Goal: Task Accomplishment & Management: Complete application form

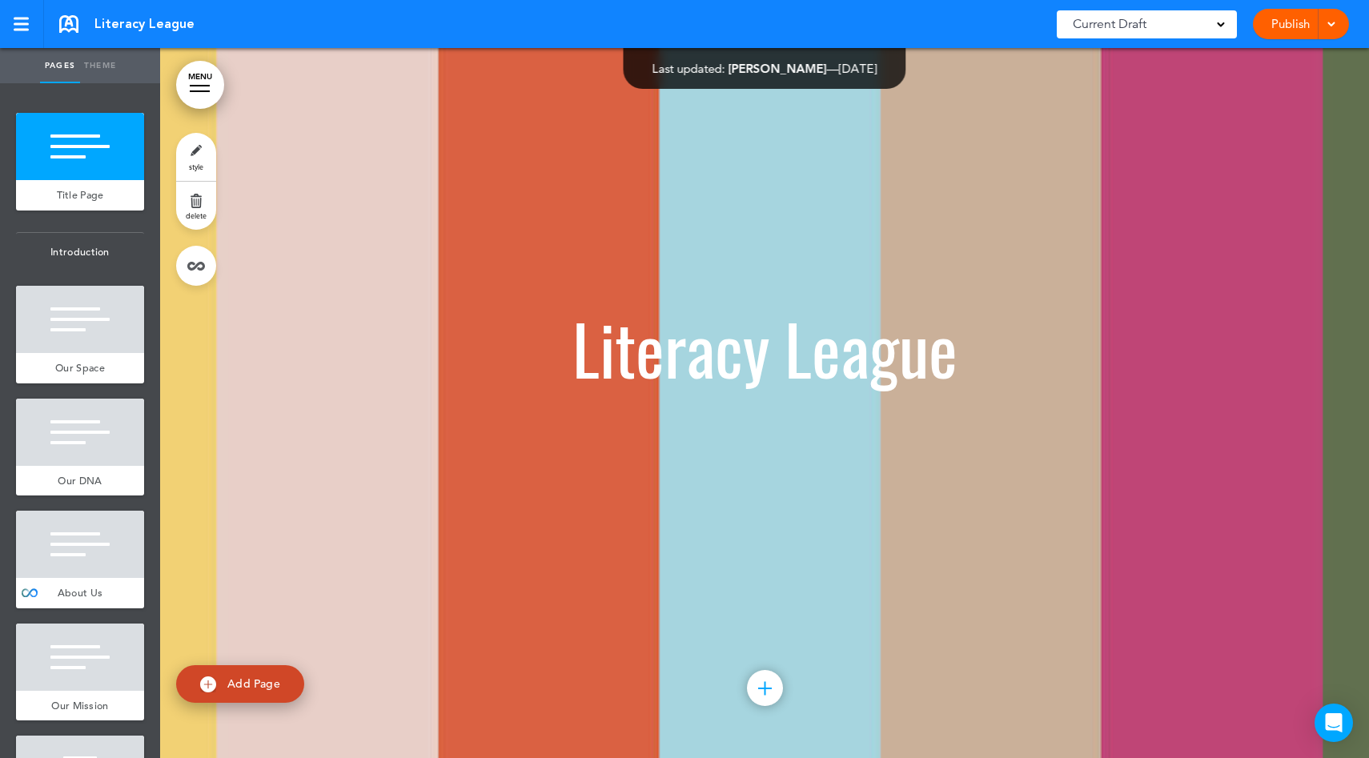
click at [1269, 29] on link "Publish" at bounding box center [1290, 24] width 50 height 30
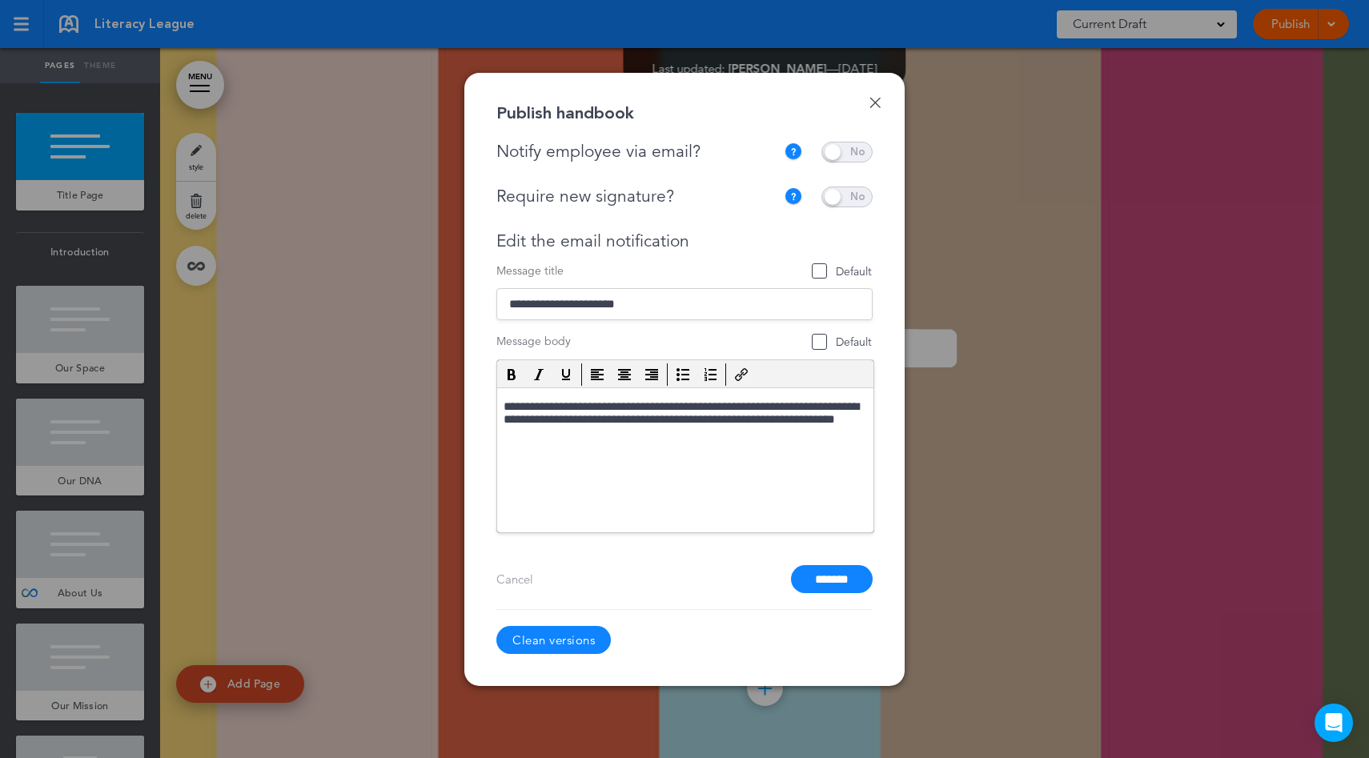
click at [841, 570] on input "*******" at bounding box center [832, 579] width 82 height 28
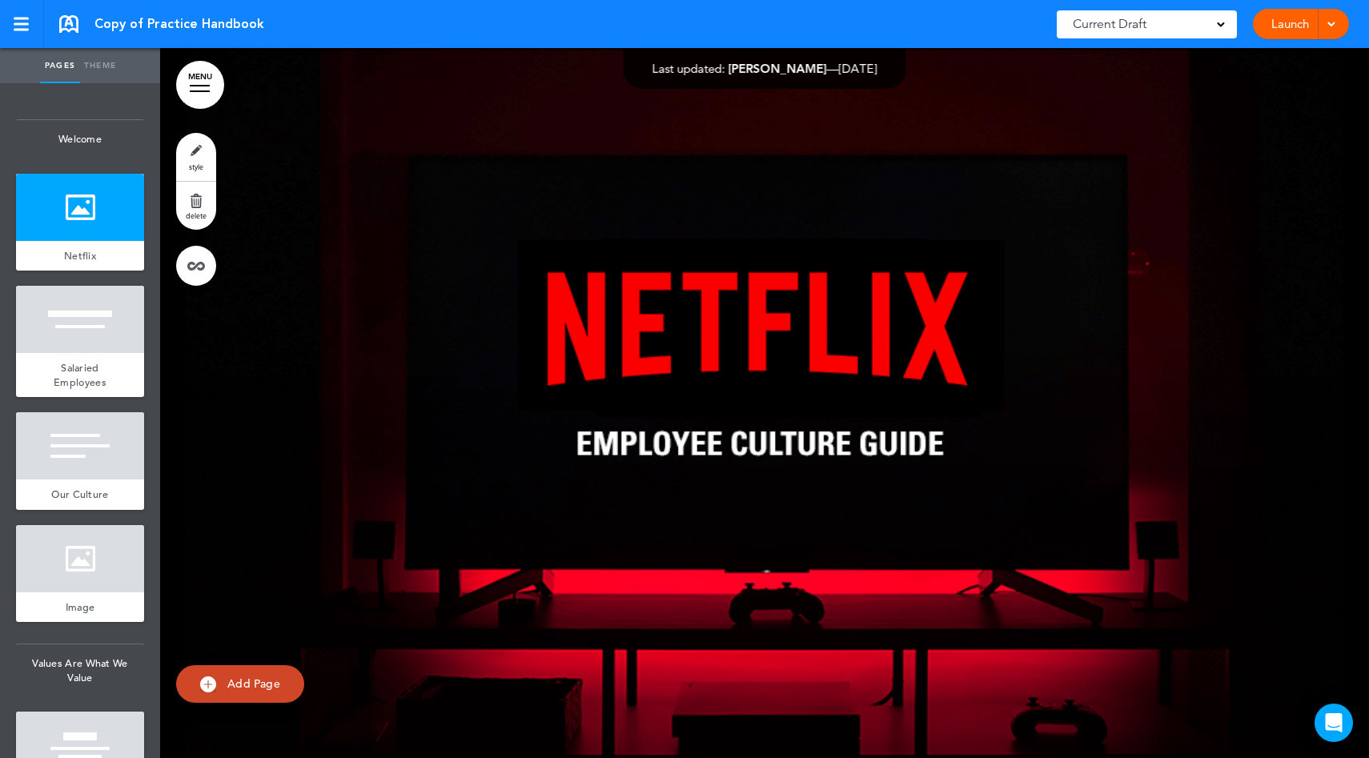
click at [1277, 23] on link "Launch" at bounding box center [1290, 24] width 50 height 30
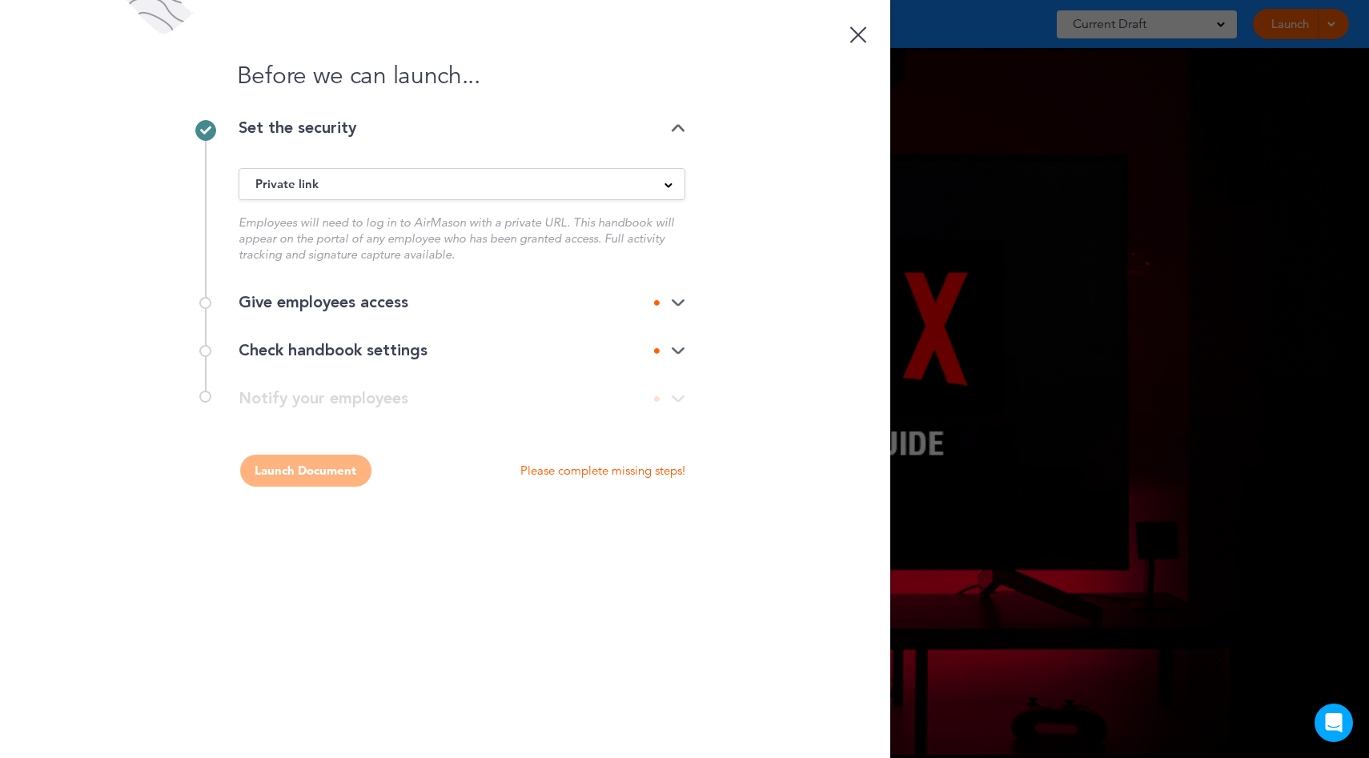
click at [607, 303] on div "Give employees access" at bounding box center [462, 303] width 447 height 16
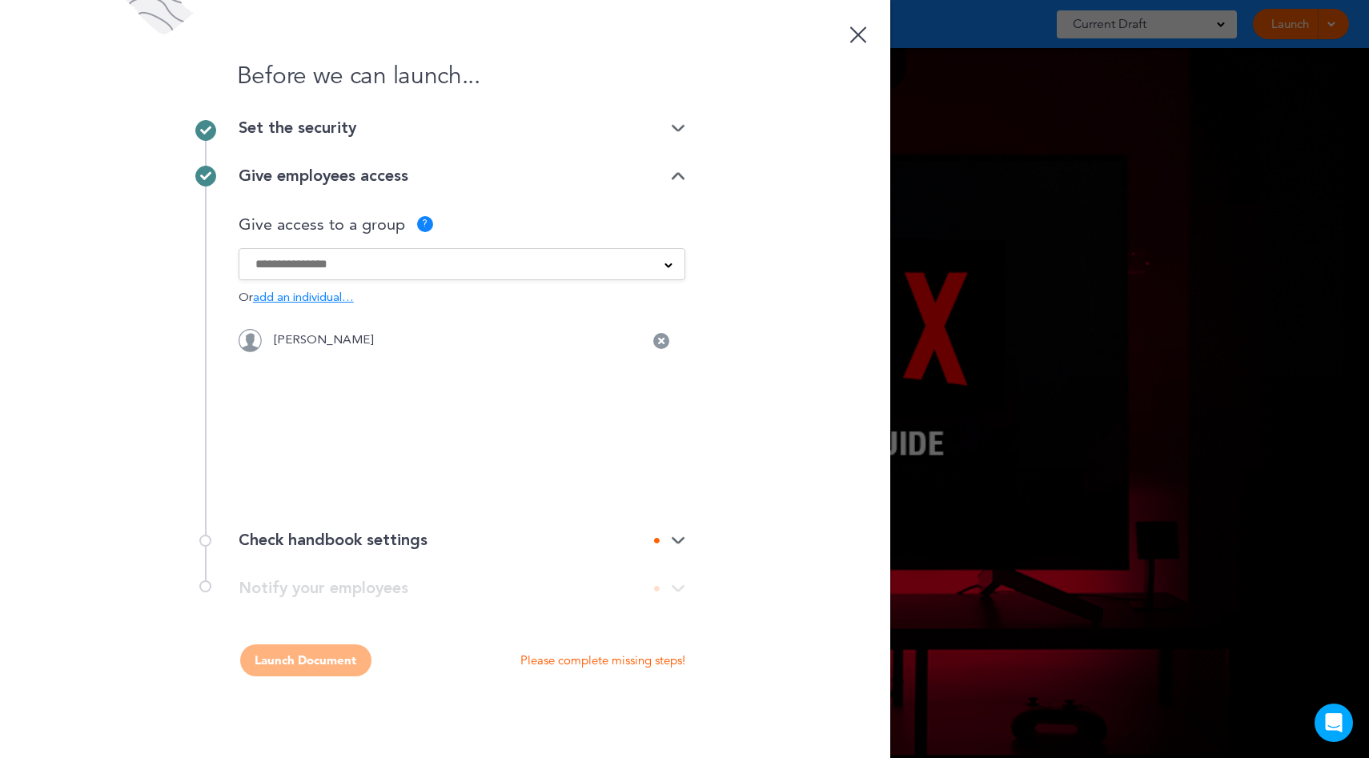
click at [352, 343] on p "[PERSON_NAME]" at bounding box center [324, 341] width 100 height 12
click at [672, 535] on div "Check handbook settings" at bounding box center [462, 540] width 447 height 16
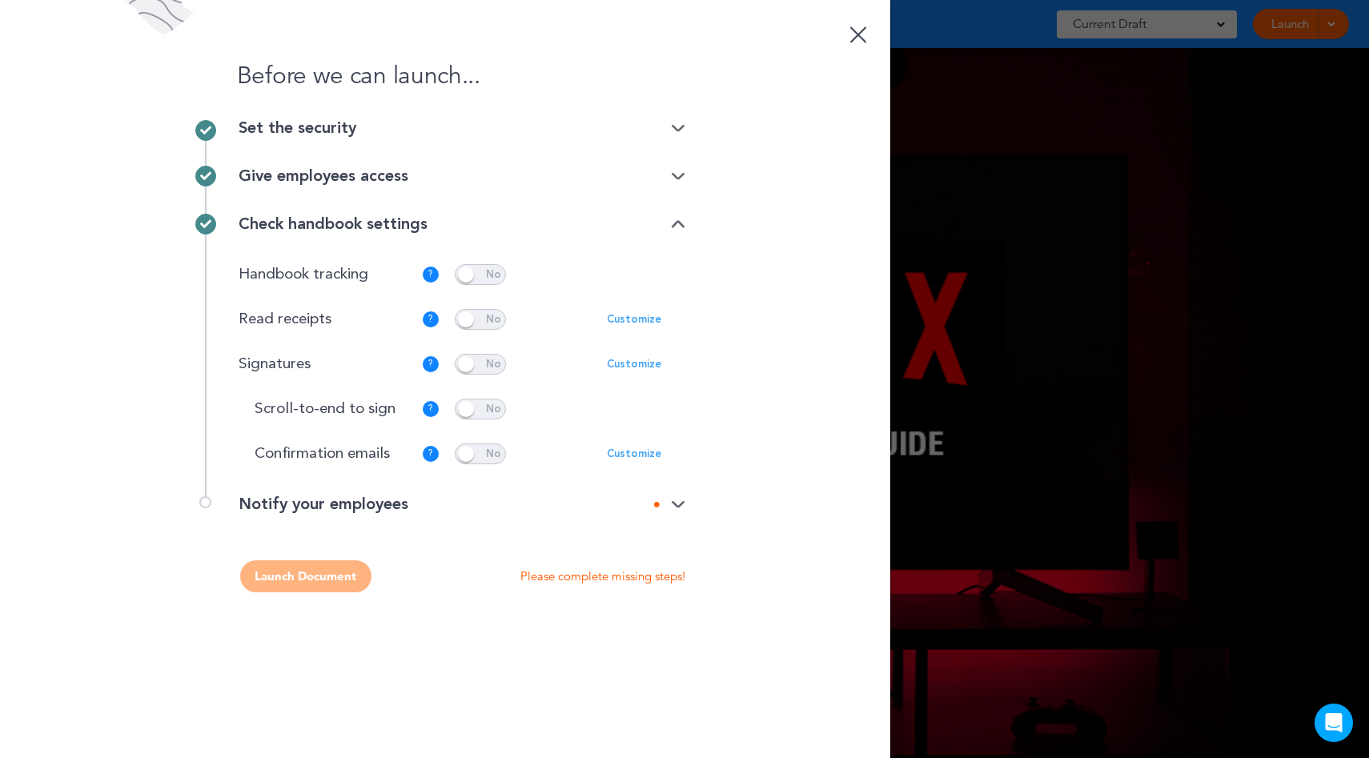
click at [452, 501] on div "Notify your employees" at bounding box center [462, 504] width 447 height 16
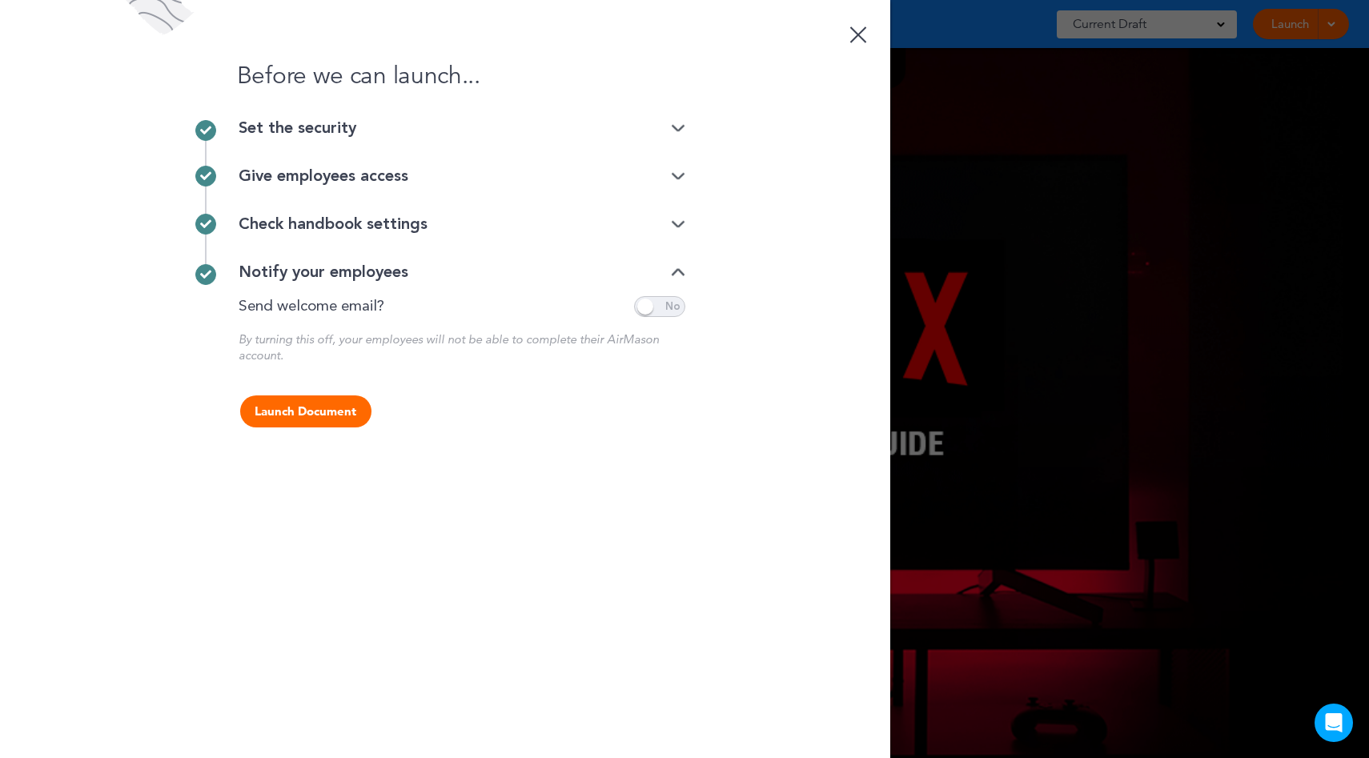
click at [651, 309] on span at bounding box center [659, 306] width 51 height 21
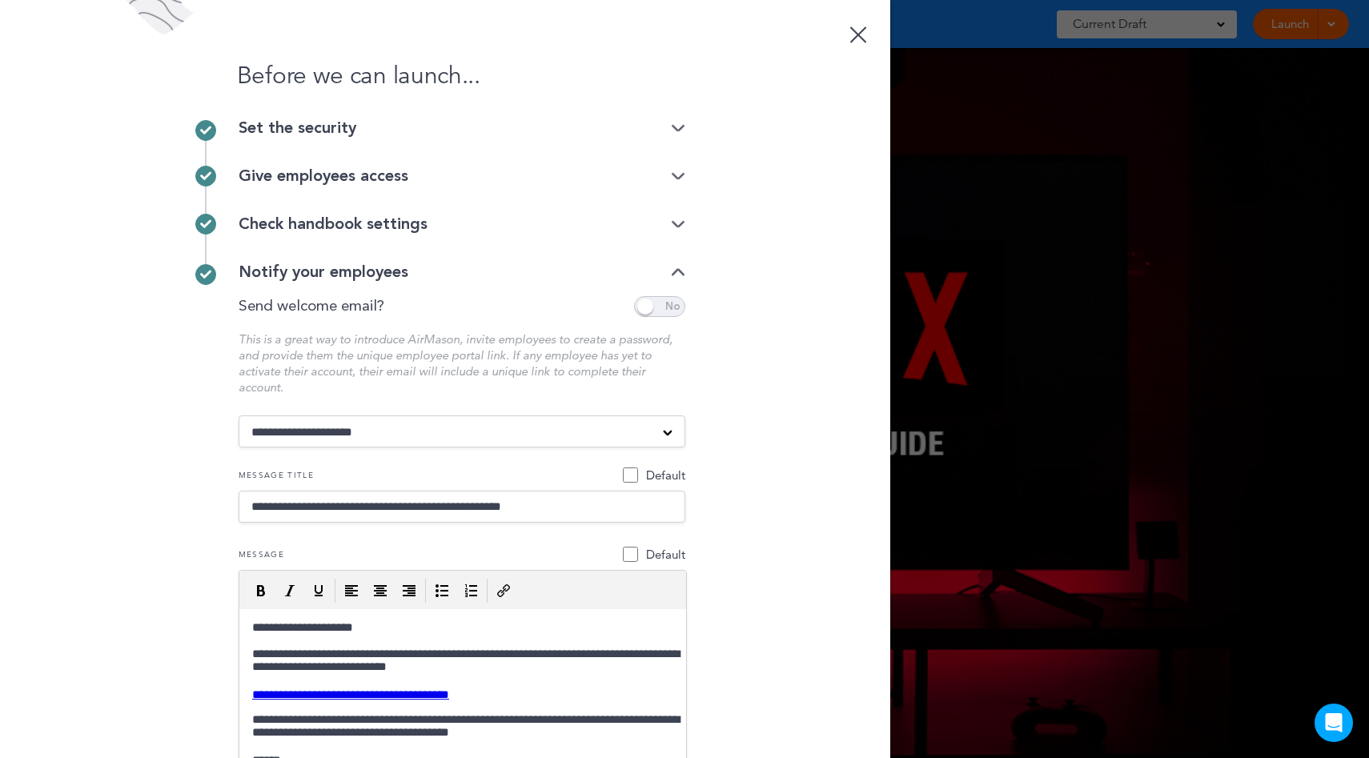
click at [650, 309] on span at bounding box center [659, 306] width 51 height 21
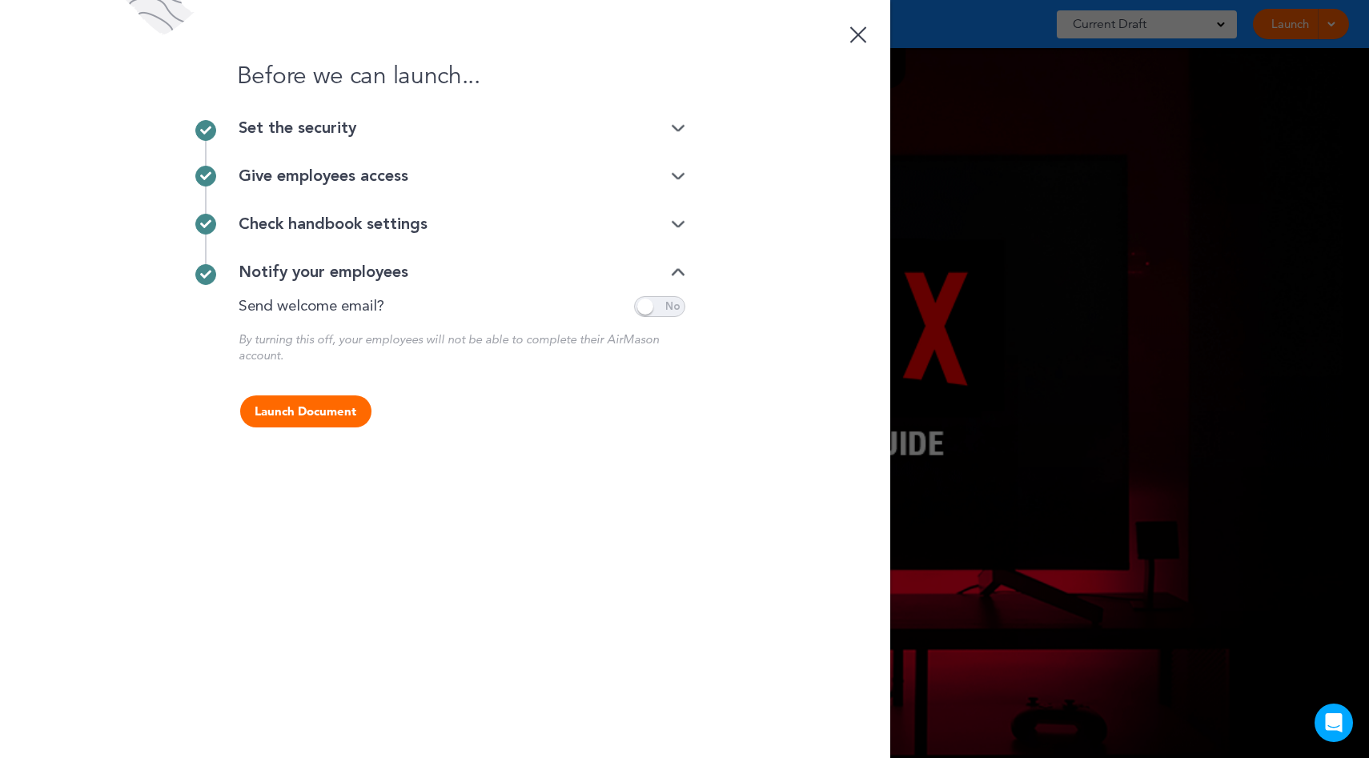
click at [340, 411] on button "Launch Document" at bounding box center [305, 411] width 131 height 32
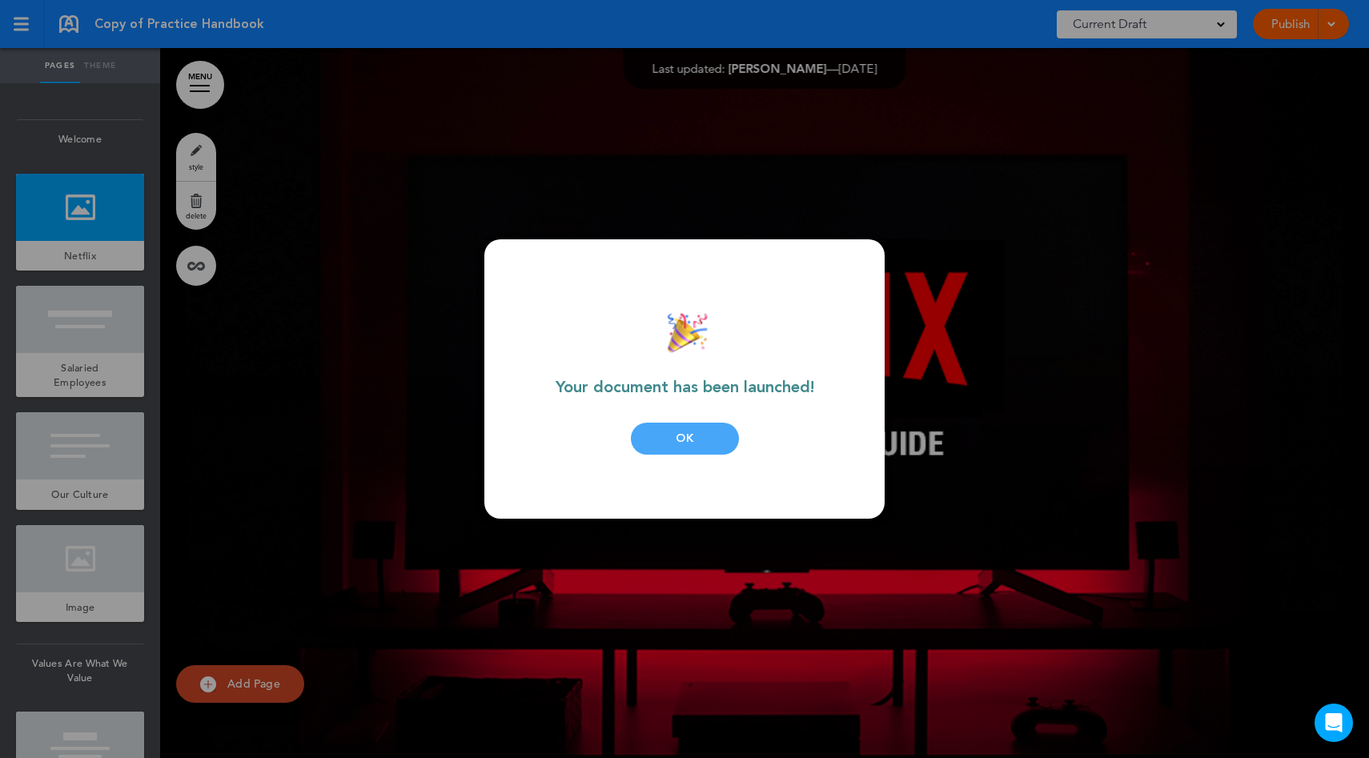
click at [665, 426] on div "OK" at bounding box center [685, 439] width 108 height 32
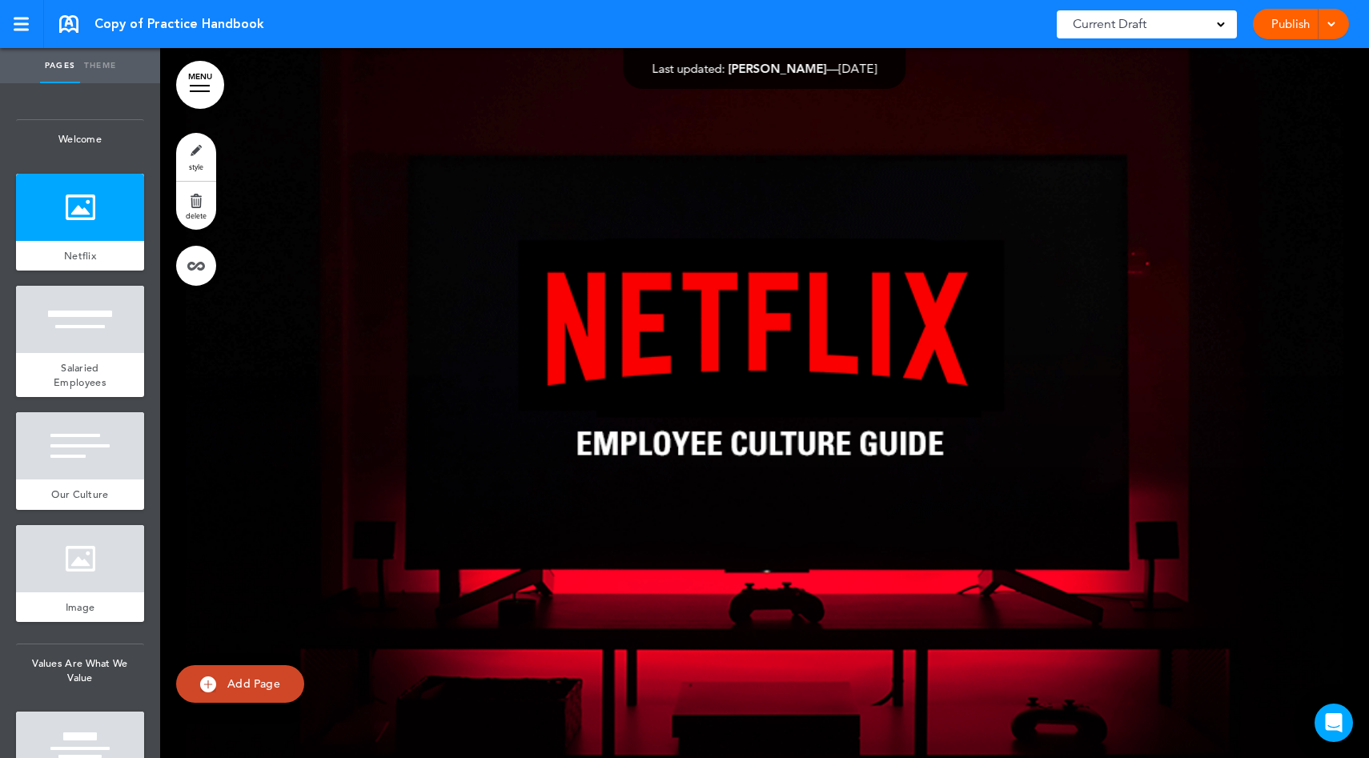
click at [1262, 31] on div "Publish Publish Preview Draft" at bounding box center [1301, 24] width 96 height 30
click at [1277, 30] on link "Publish" at bounding box center [1290, 24] width 50 height 30
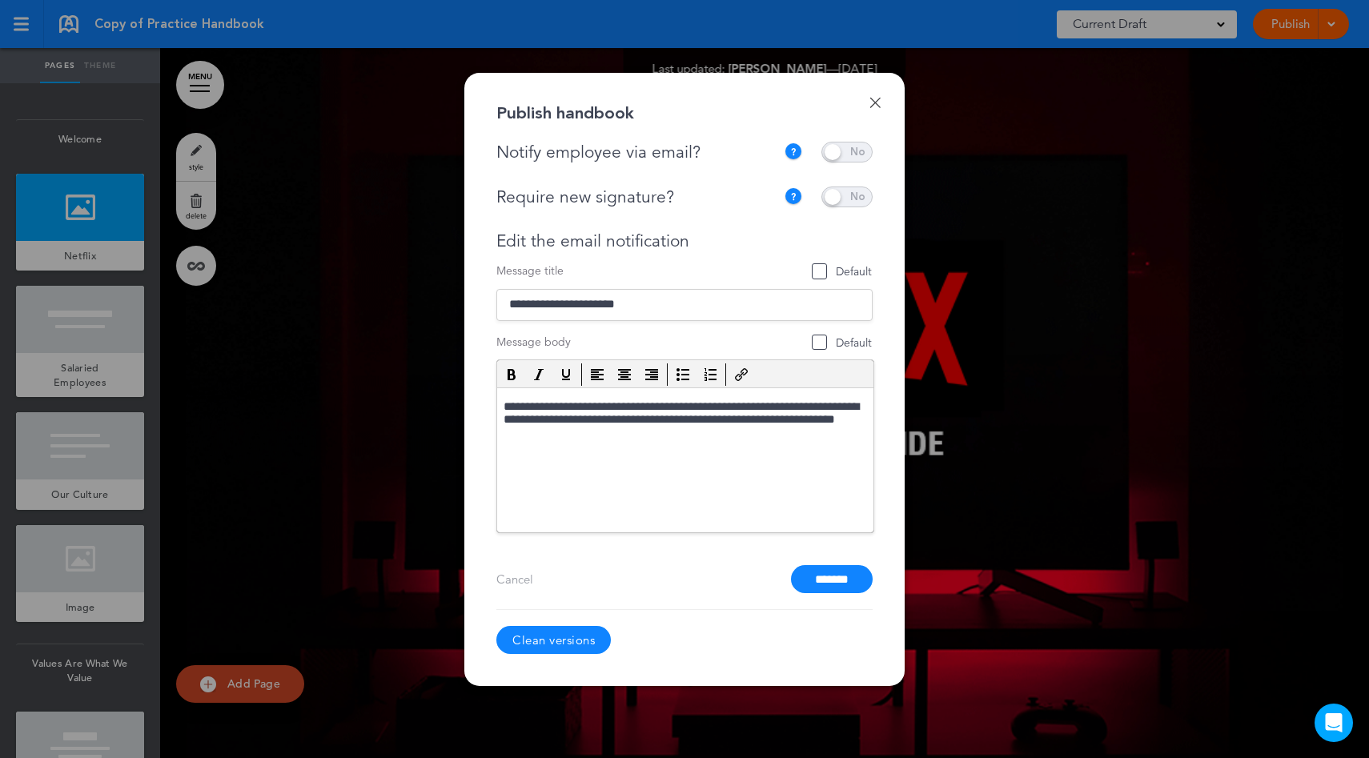
click at [859, 200] on span at bounding box center [846, 197] width 51 height 21
click at [843, 576] on input "*******" at bounding box center [832, 579] width 82 height 28
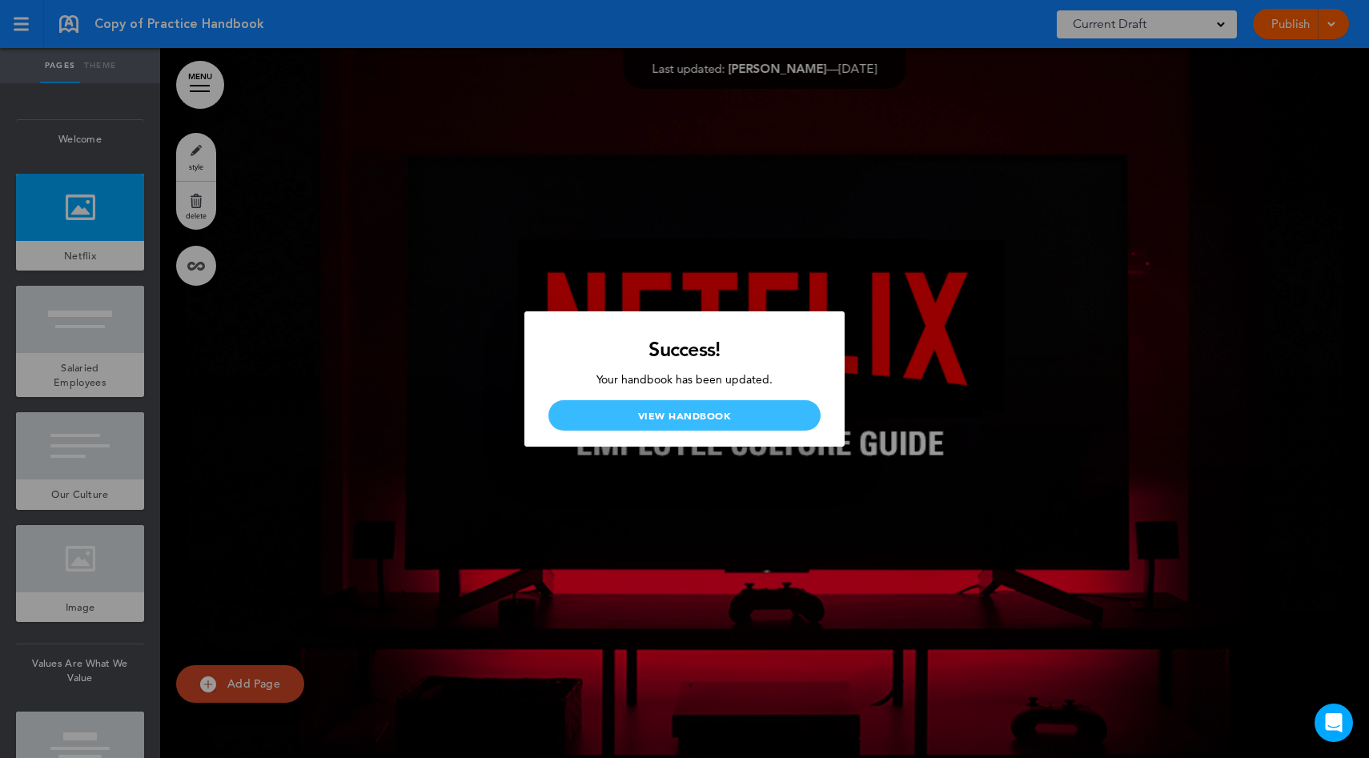
click at [716, 422] on link "View Handbook" at bounding box center [684, 415] width 272 height 30
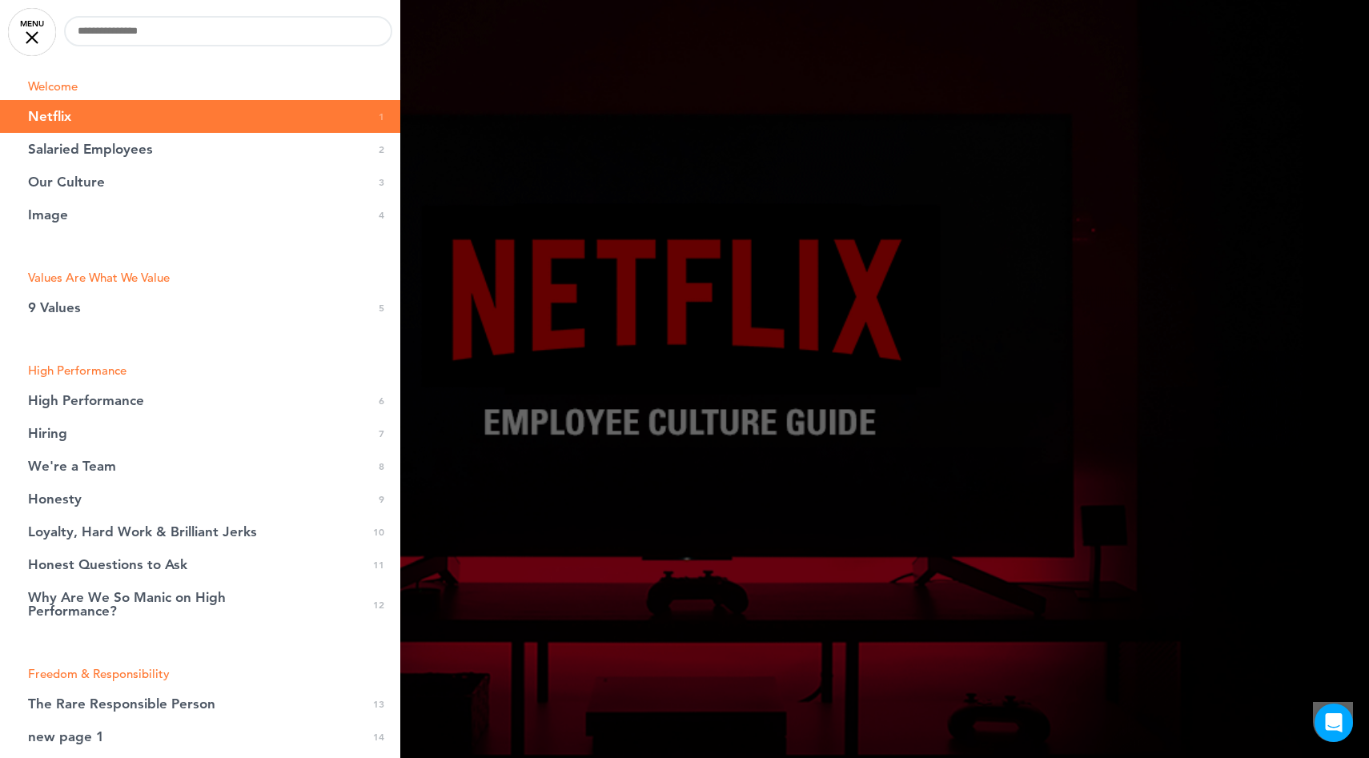
click at [697, 352] on div at bounding box center [684, 379] width 1369 height 758
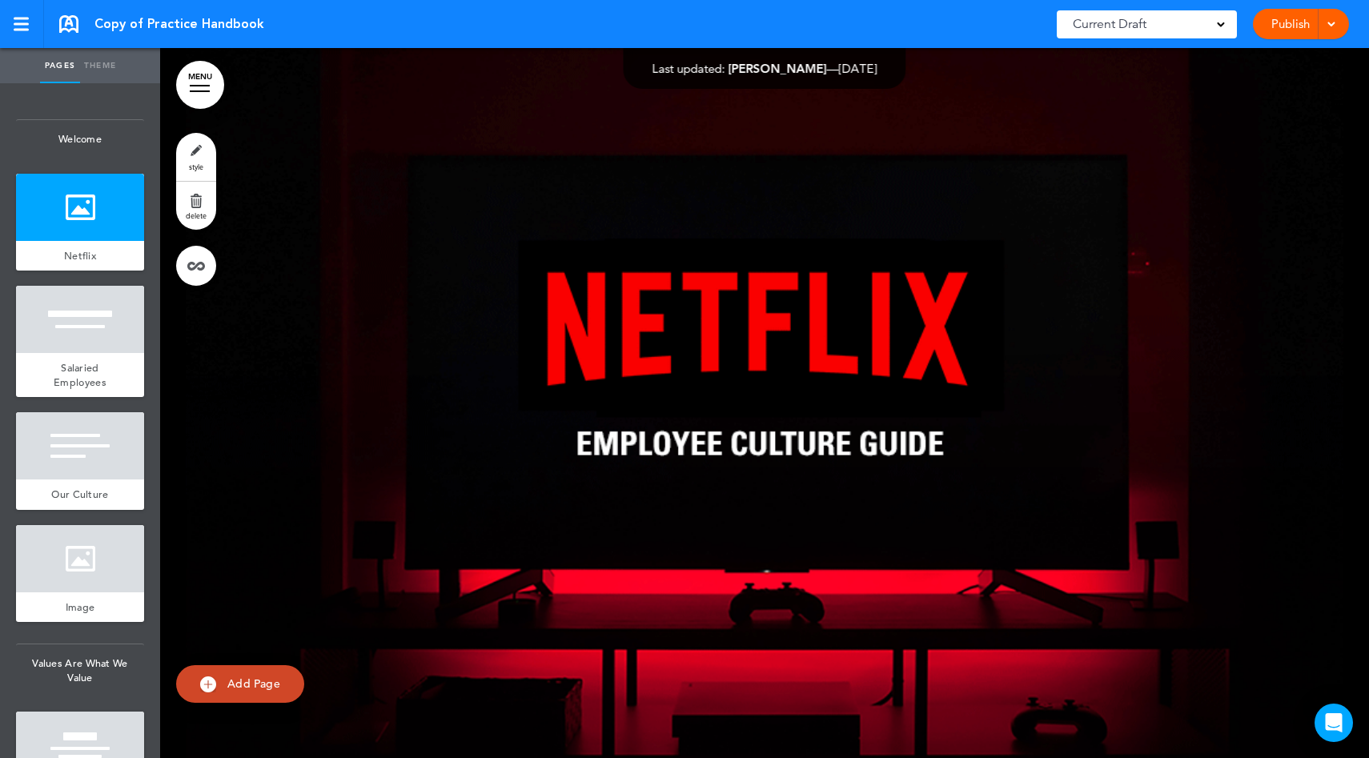
click at [1326, 24] on span at bounding box center [1331, 23] width 10 height 10
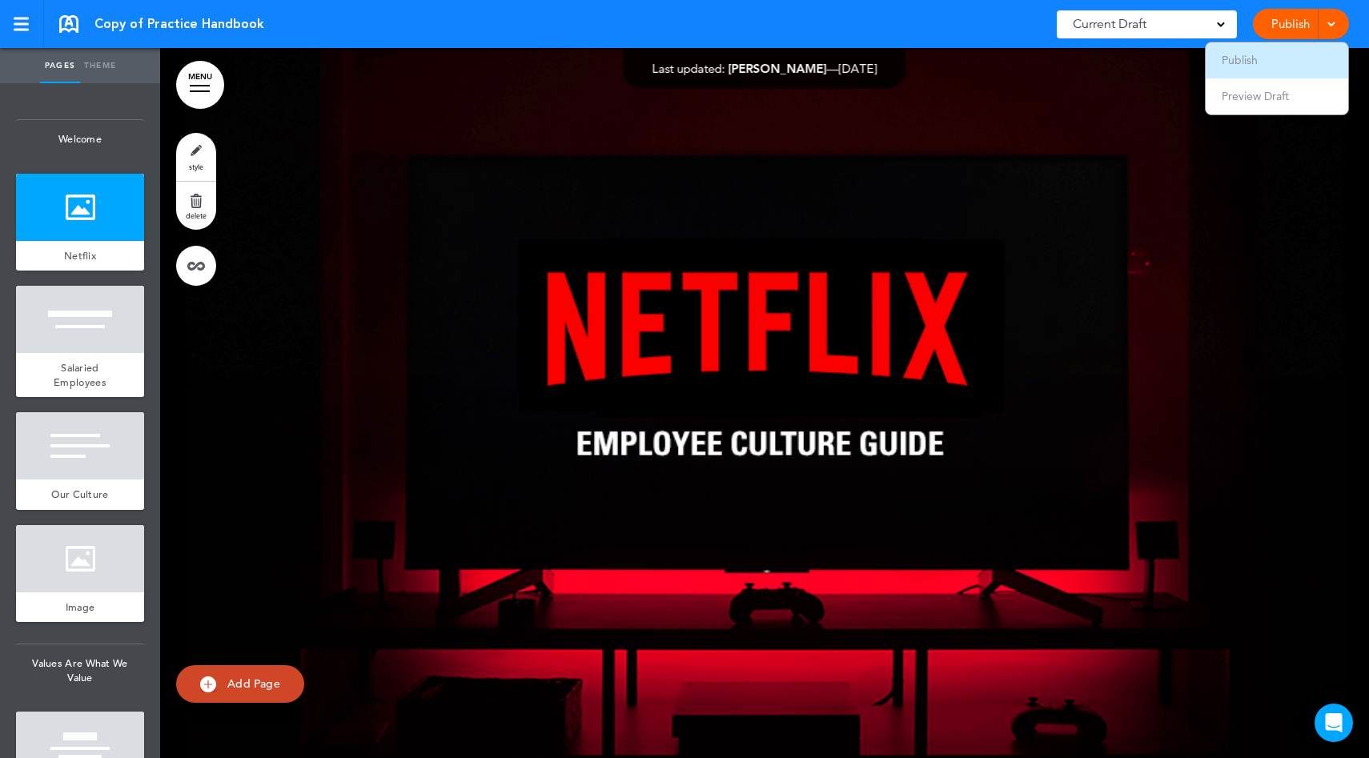
click at [1302, 60] on li "Publish" at bounding box center [1276, 60] width 142 height 36
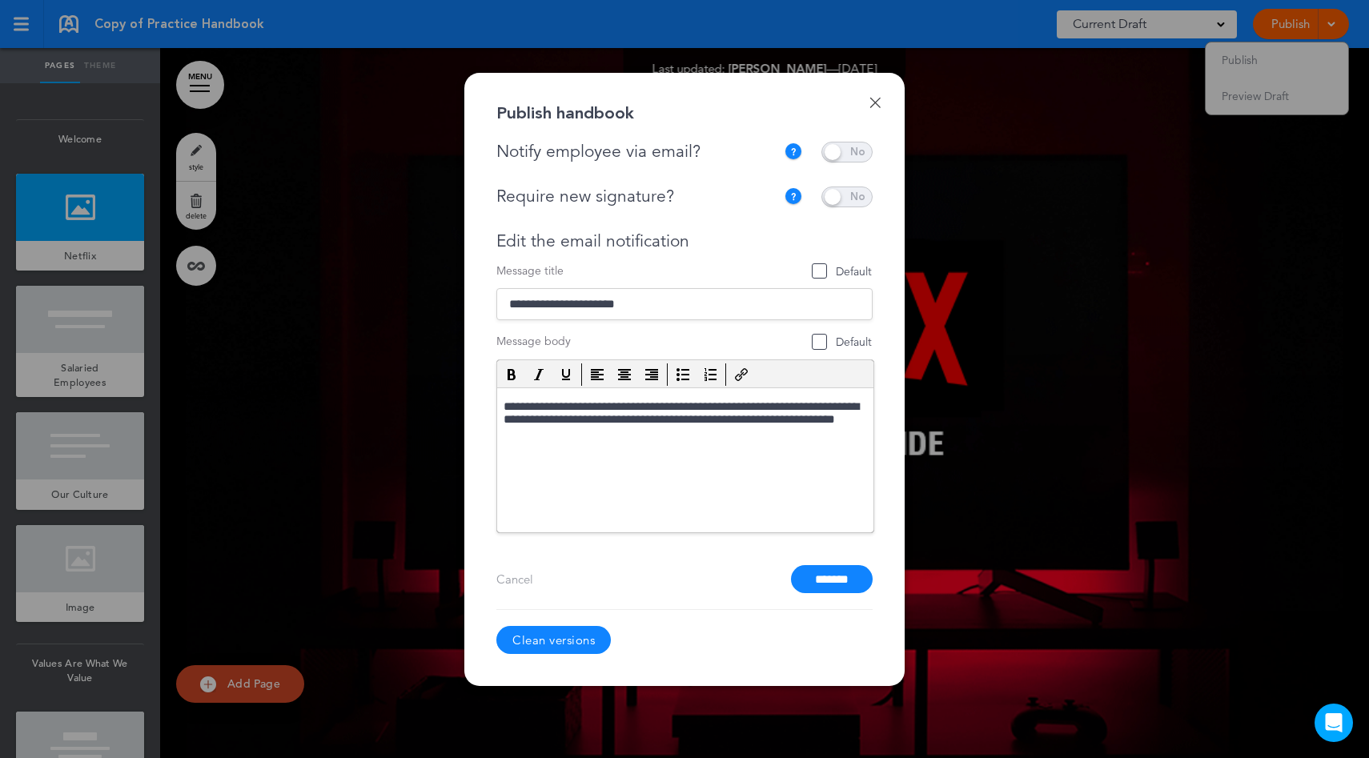
click at [588, 629] on link "Clean versions" at bounding box center [553, 640] width 114 height 28
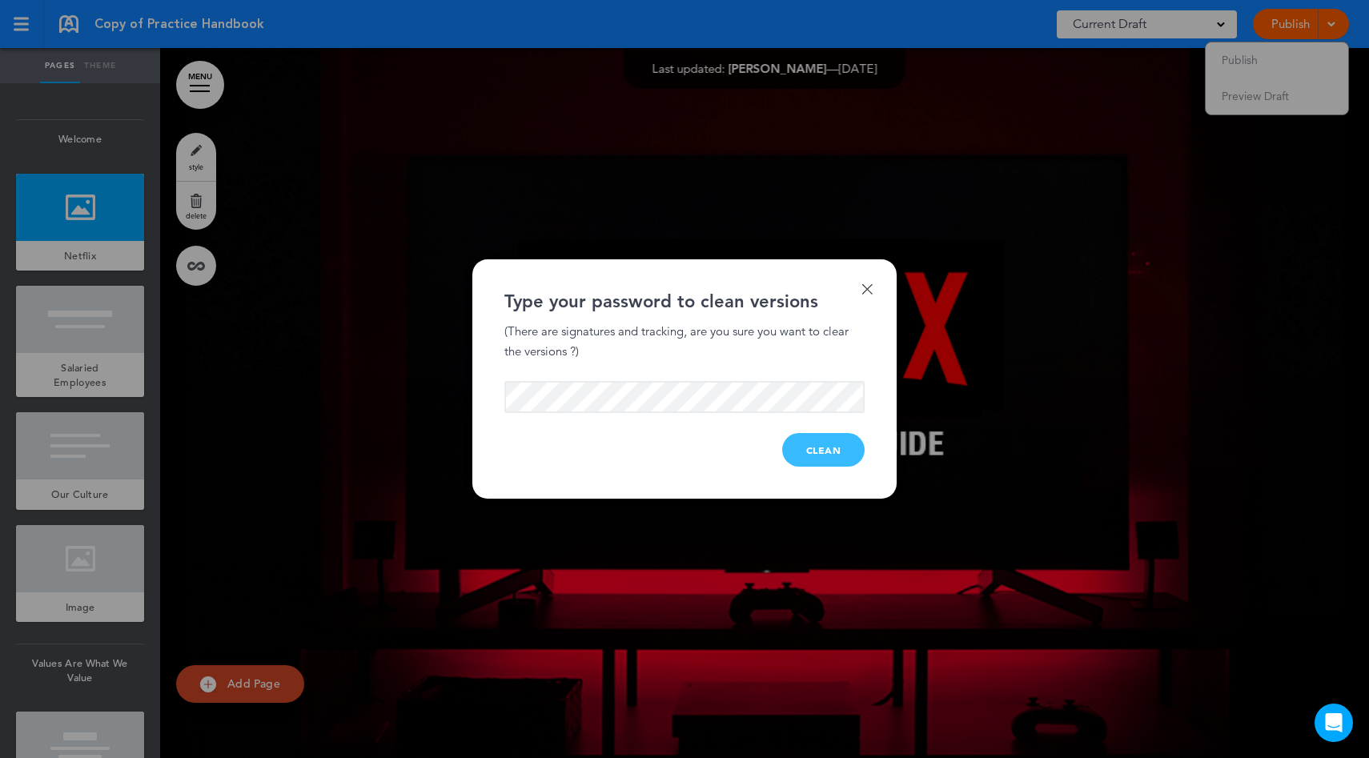
click at [832, 455] on button "Clean" at bounding box center [823, 450] width 83 height 34
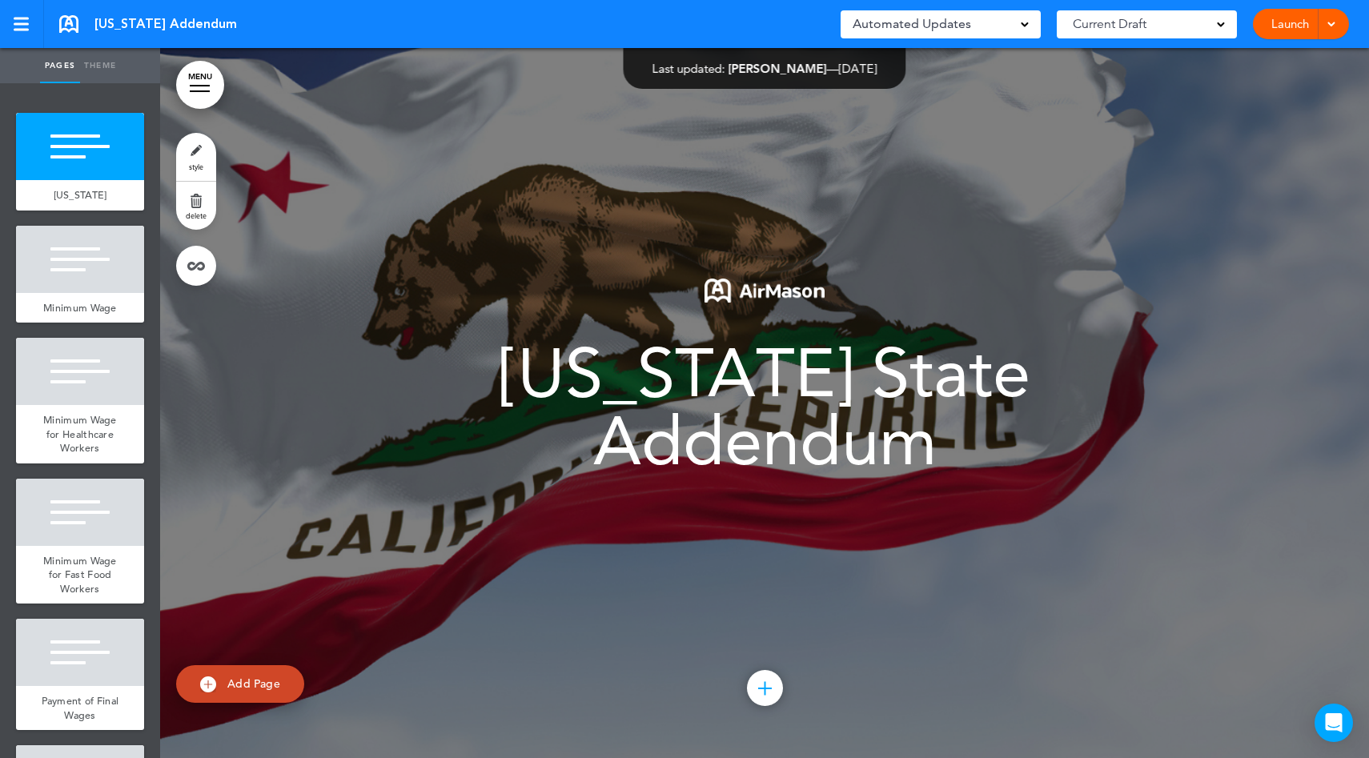
click at [1278, 26] on link "Launch" at bounding box center [1290, 24] width 50 height 30
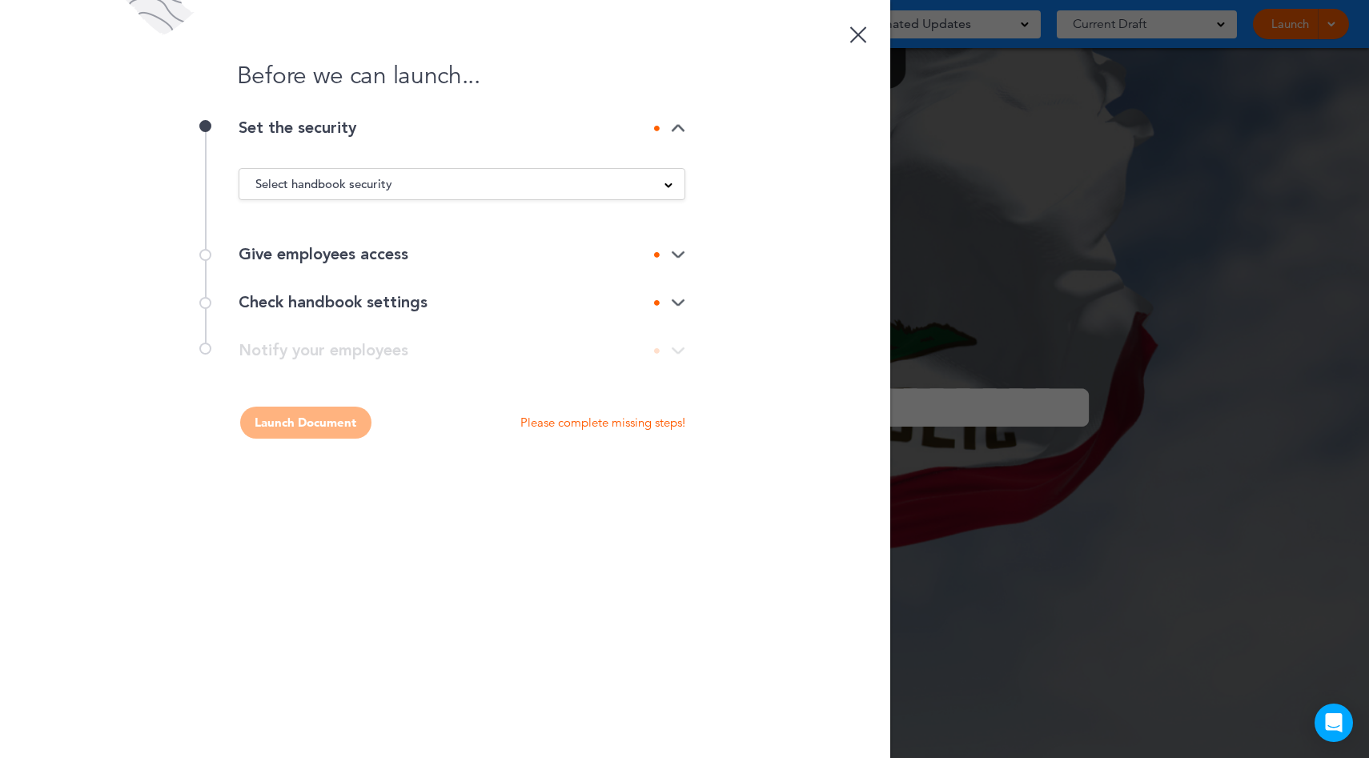
click at [571, 190] on div "Select handbook security" at bounding box center [461, 184] width 445 height 18
click at [492, 241] on li "Private link" at bounding box center [461, 245] width 445 height 20
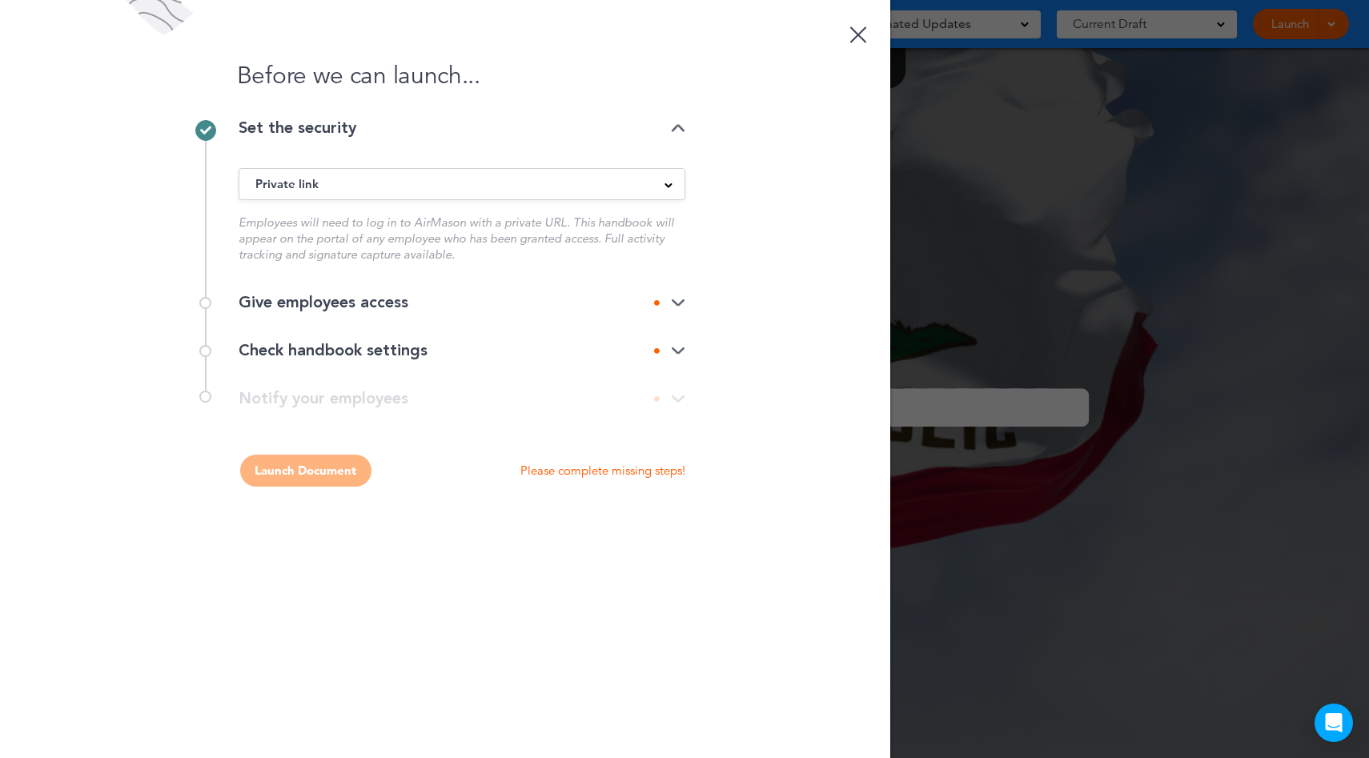
click at [430, 293] on div "Give employees access" at bounding box center [462, 303] width 447 height 48
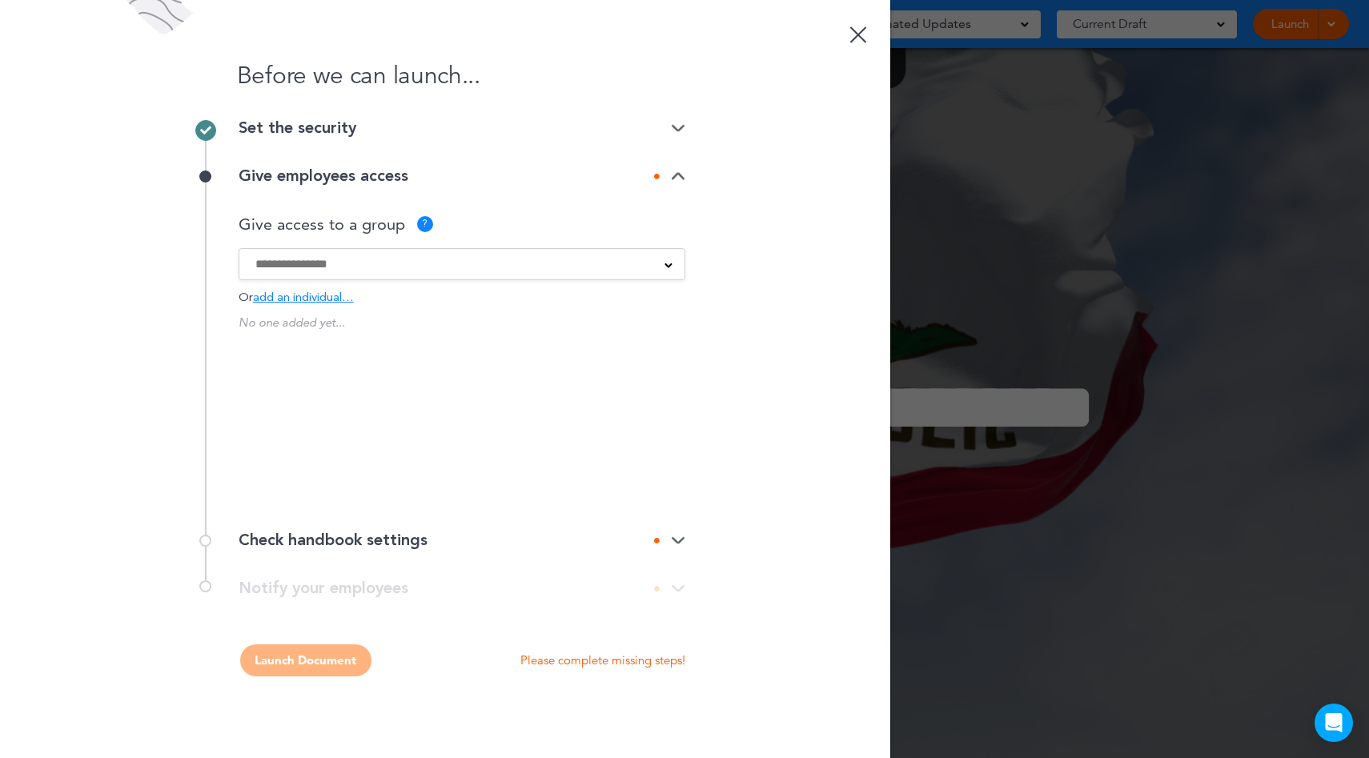
click at [348, 294] on span "add an individual…" at bounding box center [303, 298] width 101 height 12
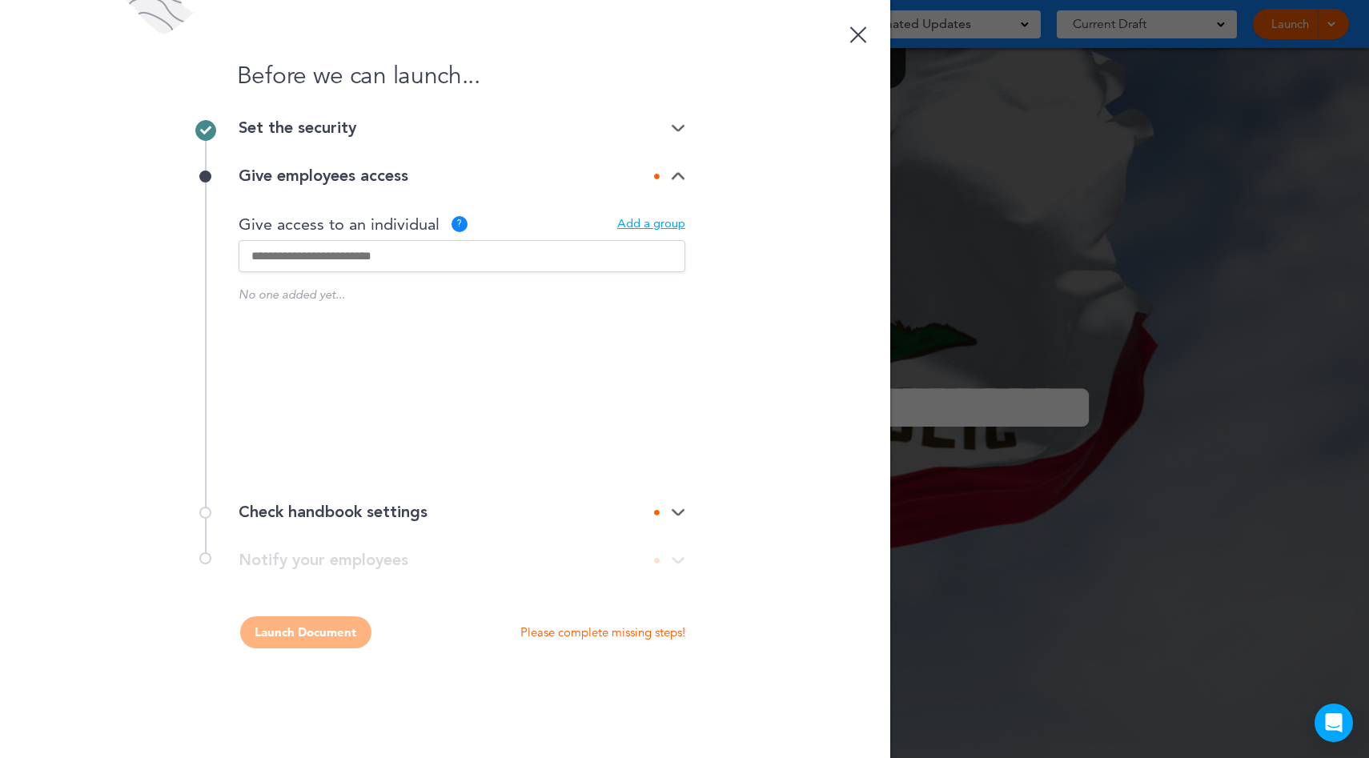
click at [343, 263] on input "text" at bounding box center [462, 256] width 447 height 32
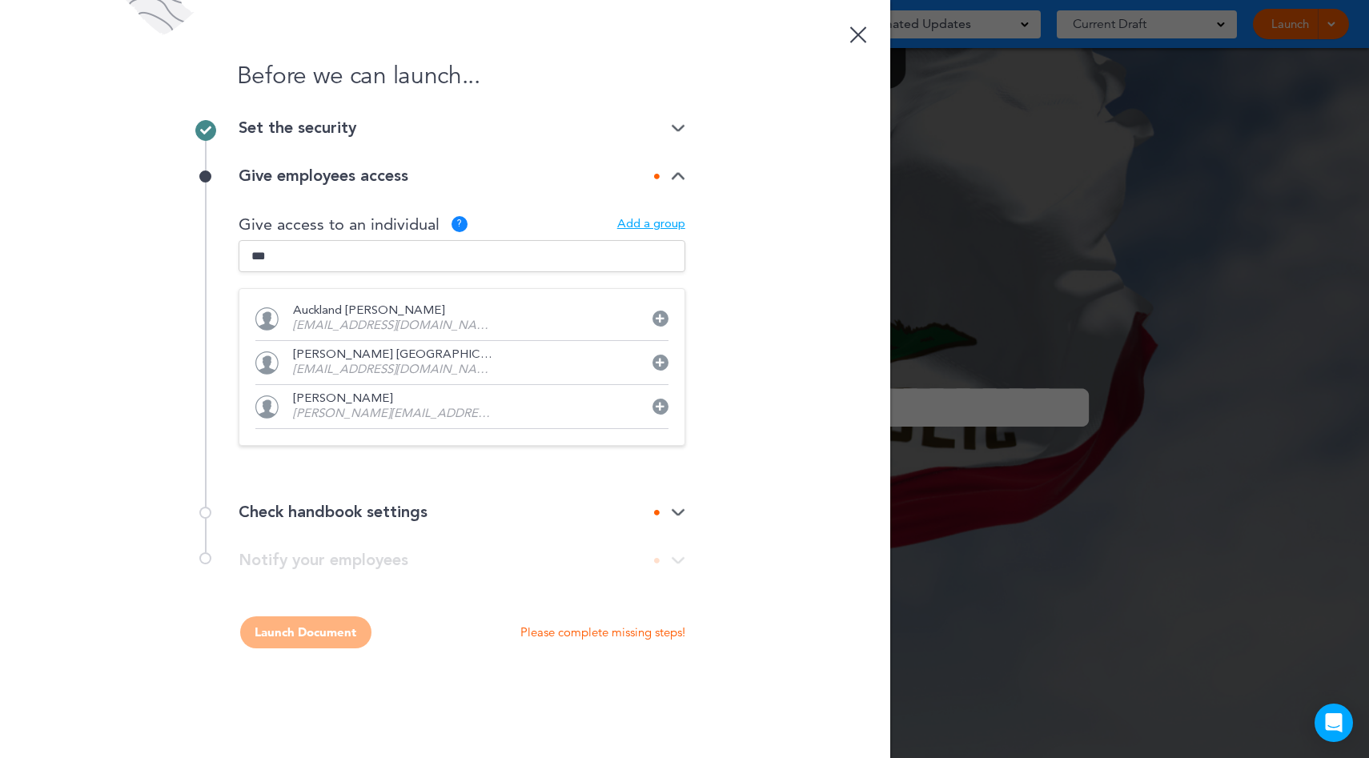
type input "***"
click at [370, 394] on p "[PERSON_NAME]" at bounding box center [393, 399] width 200 height 12
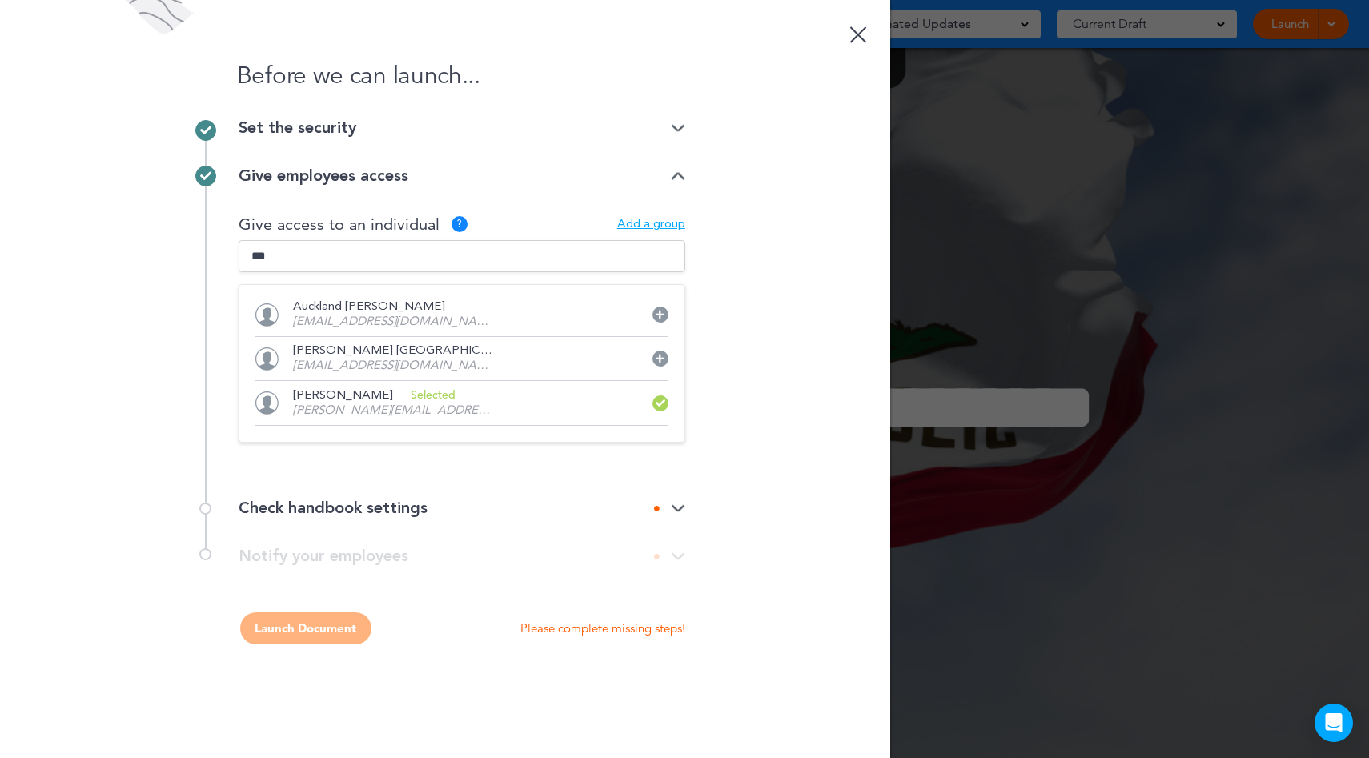
click at [840, 458] on div "Before we can launch... Set the security Private link Public link Private link …" at bounding box center [445, 379] width 890 height 758
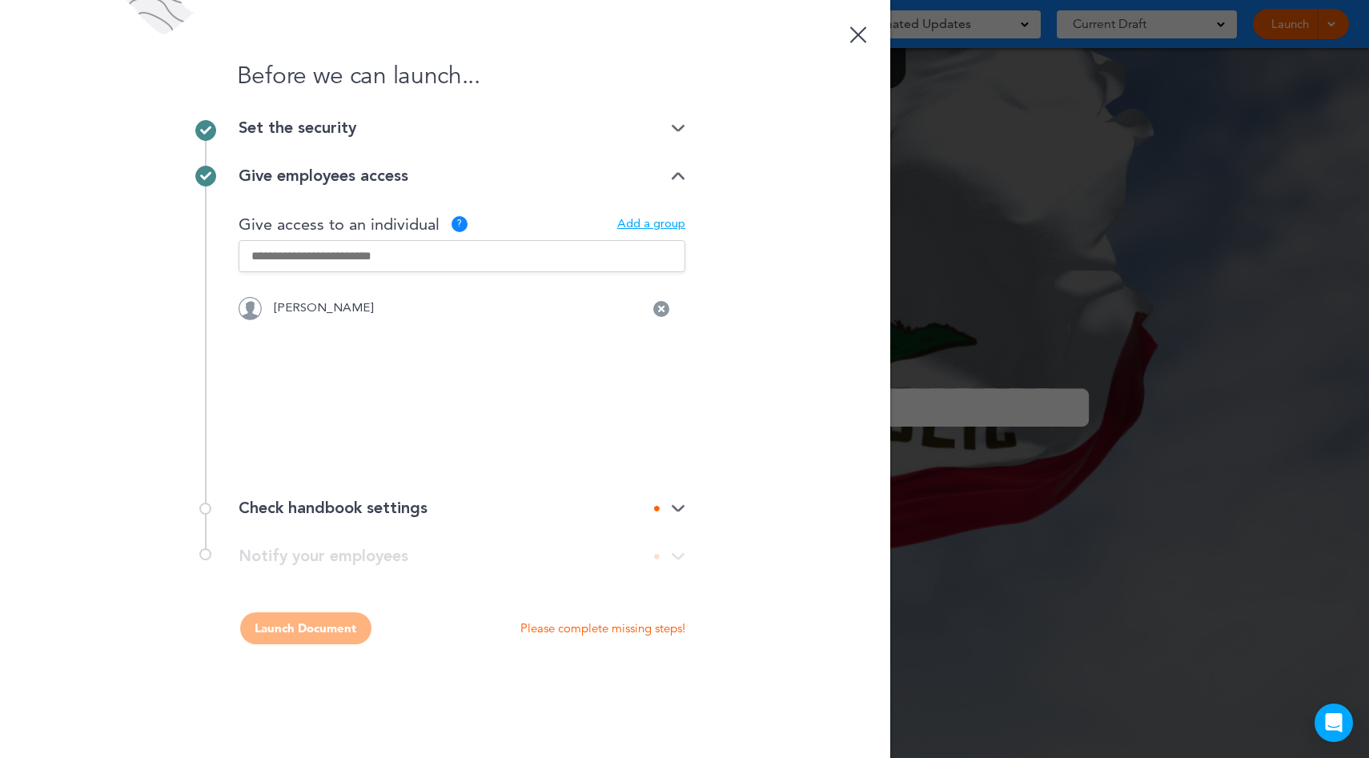
click at [551, 511] on div "Check handbook settings" at bounding box center [462, 508] width 447 height 16
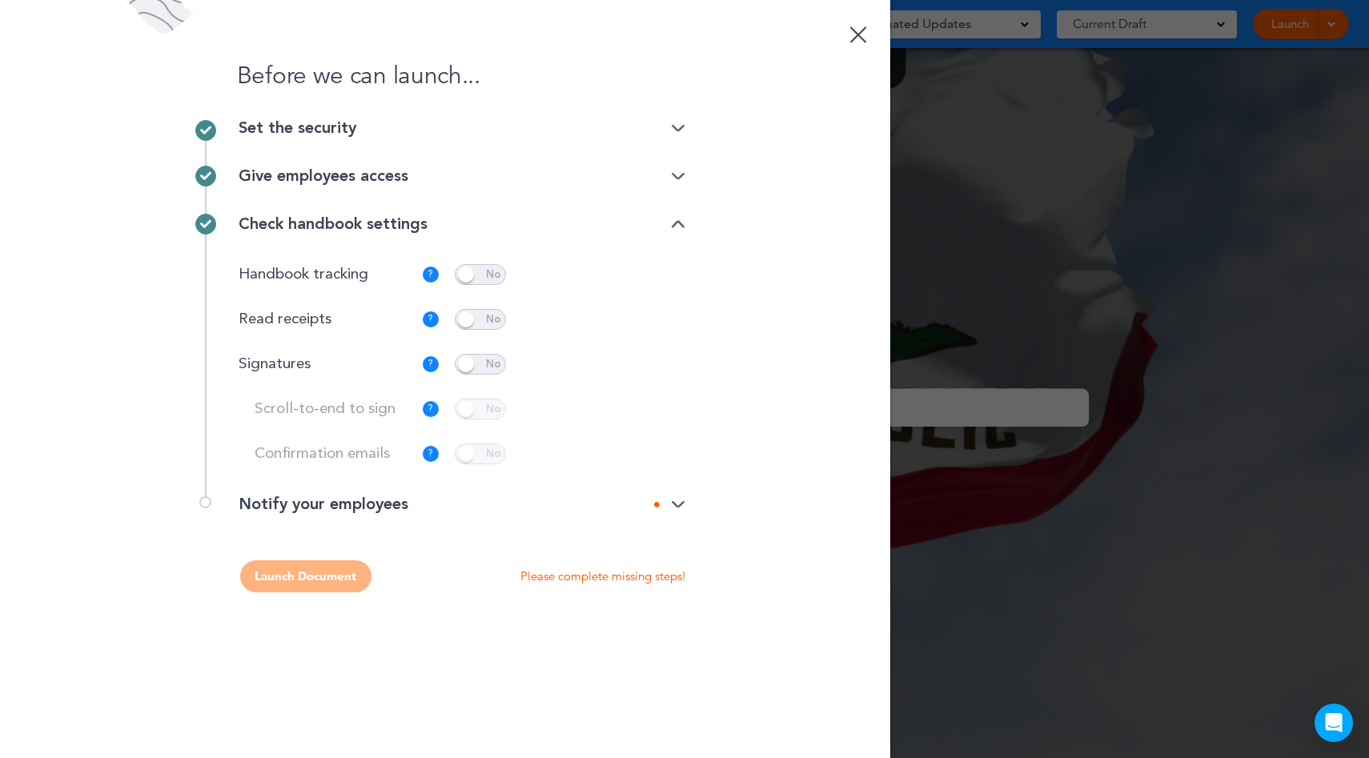
click at [487, 322] on span at bounding box center [480, 319] width 51 height 21
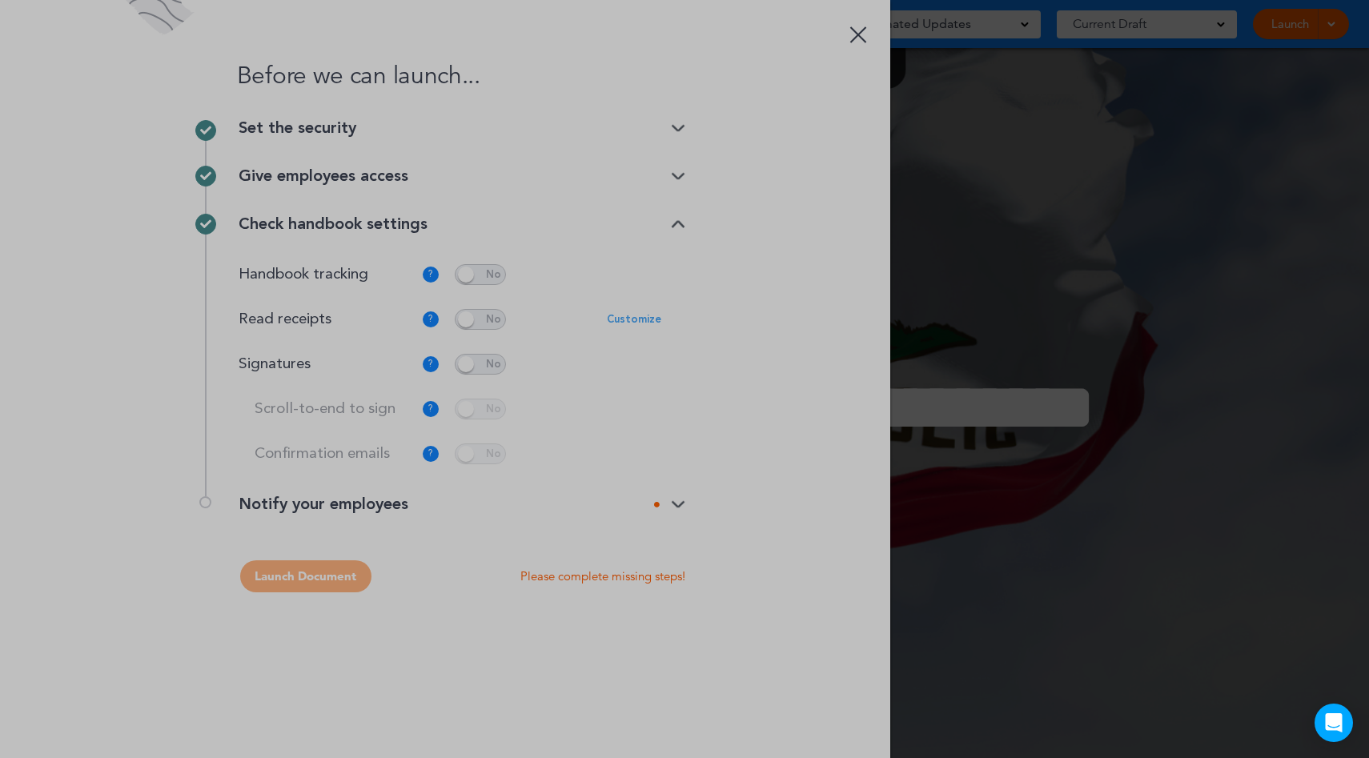
click at [491, 371] on body "This handbook Preview Settings Signatures Collaborators Your Handbooks One Hand…" at bounding box center [684, 379] width 1369 height 758
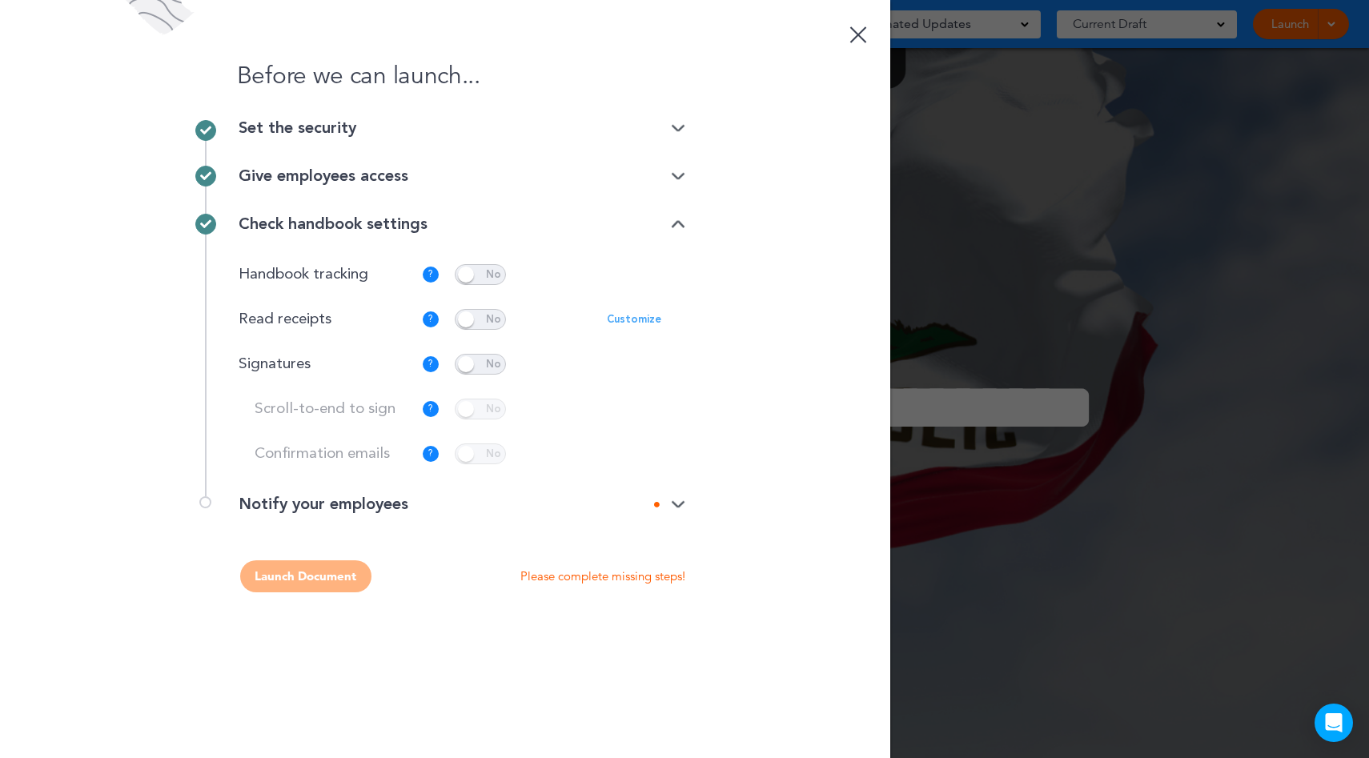
click at [491, 365] on span at bounding box center [480, 364] width 51 height 21
click at [580, 439] on div "Scroll-to-end to sign ? Employee is required to scroll to the end of the docume…" at bounding box center [462, 432] width 447 height 66
click at [483, 451] on span at bounding box center [480, 453] width 51 height 21
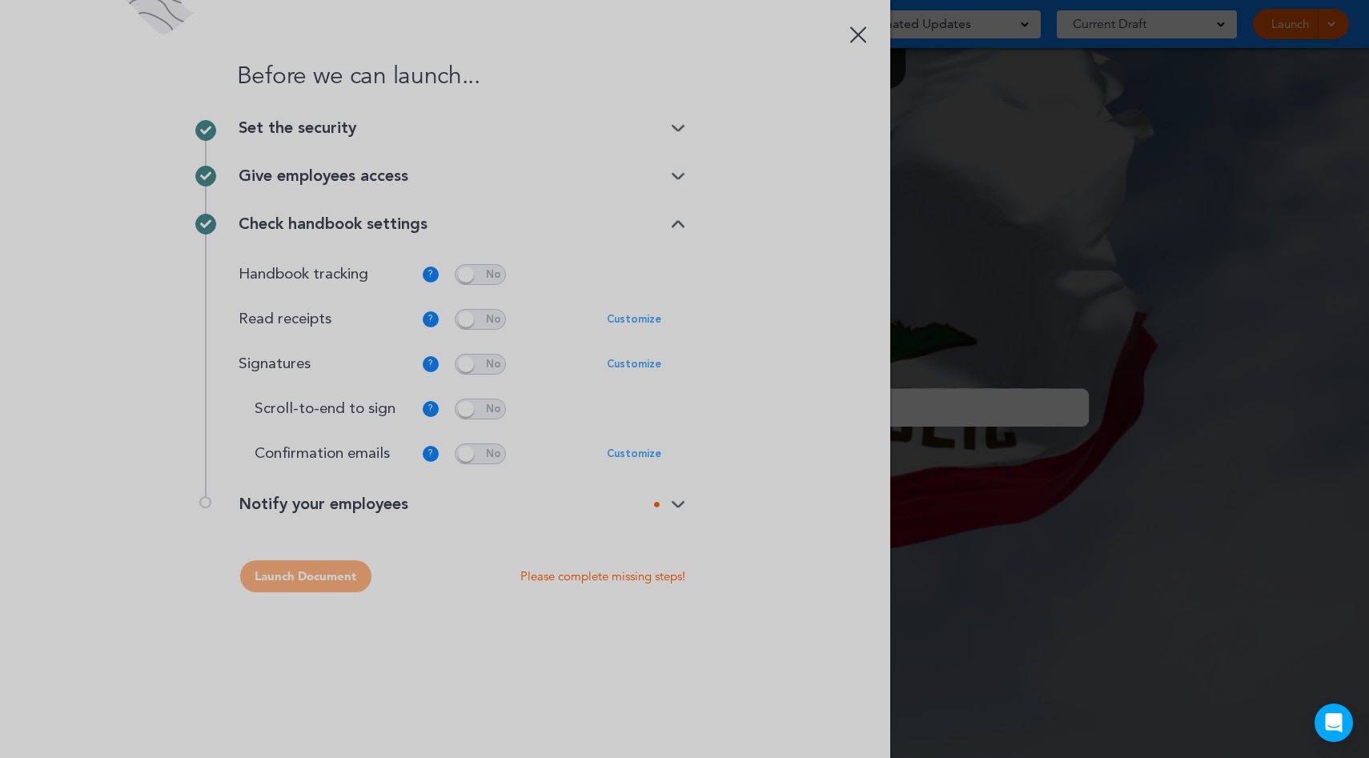
click at [470, 508] on div "Notify your employees" at bounding box center [462, 504] width 447 height 16
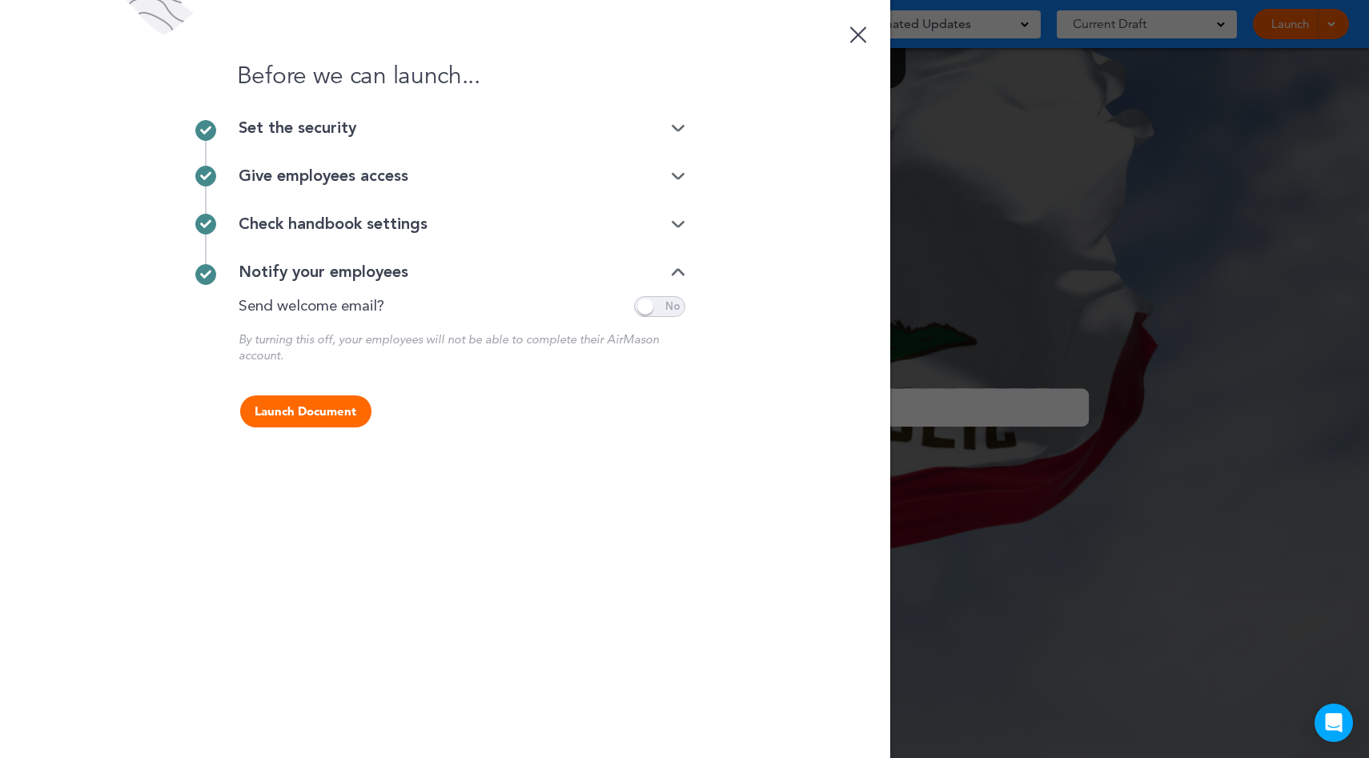
click at [659, 303] on span at bounding box center [659, 306] width 51 height 21
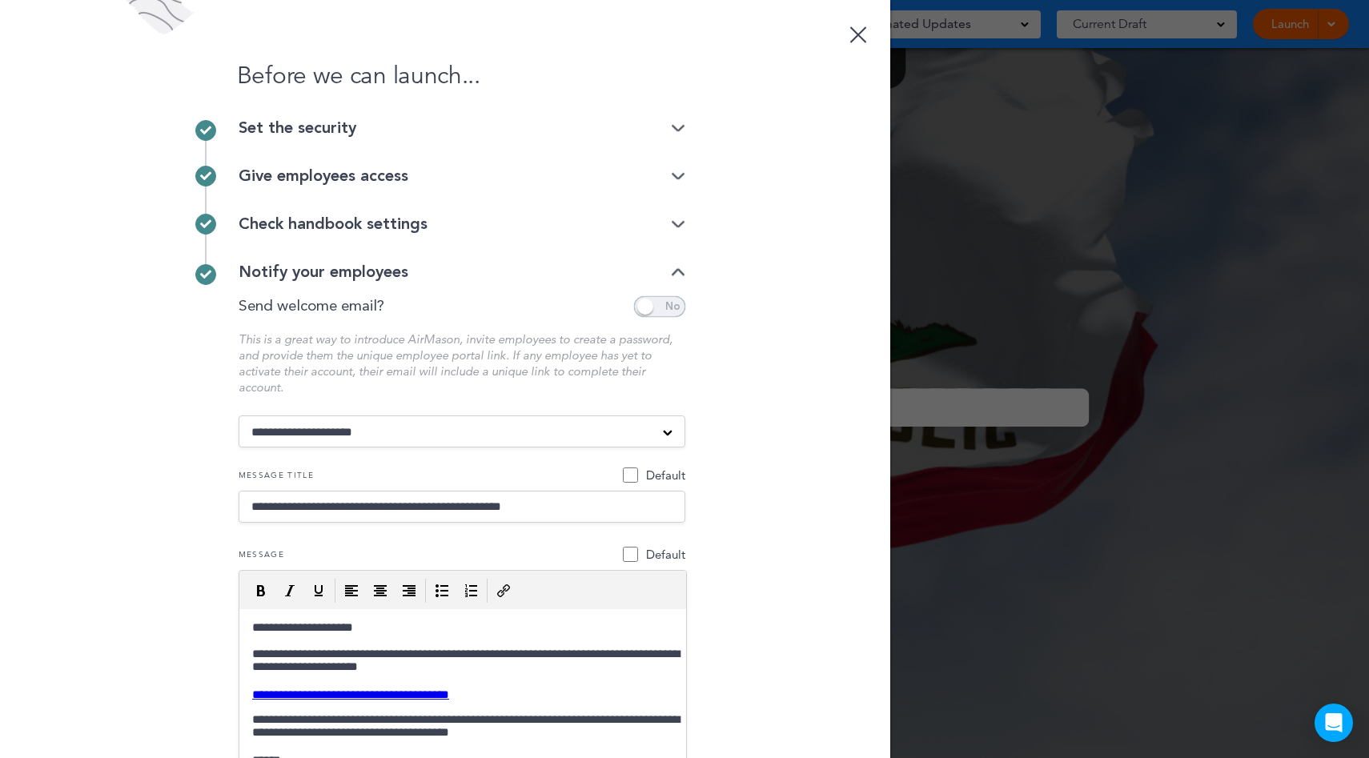
scroll to position [191, 0]
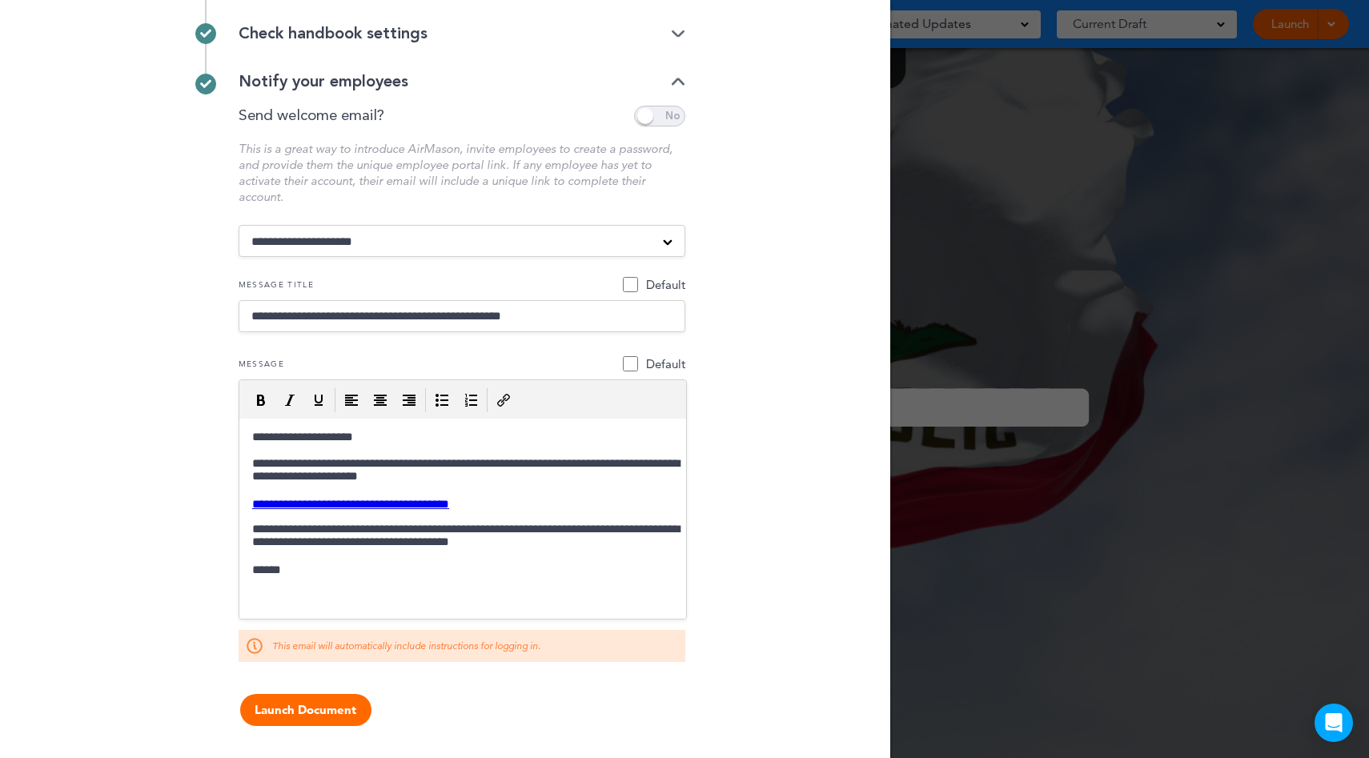
click at [331, 702] on button "Launch Document" at bounding box center [305, 710] width 131 height 32
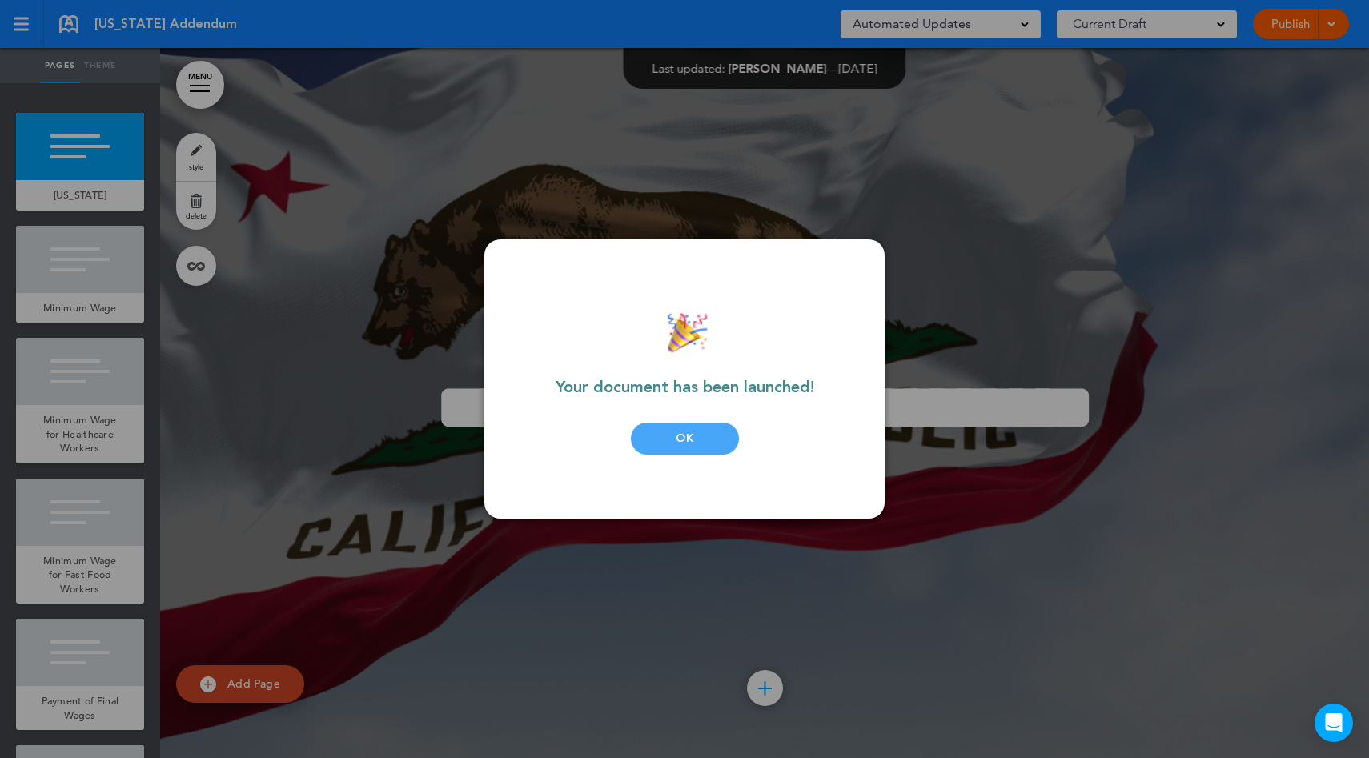
click at [684, 443] on div "OK" at bounding box center [685, 439] width 108 height 32
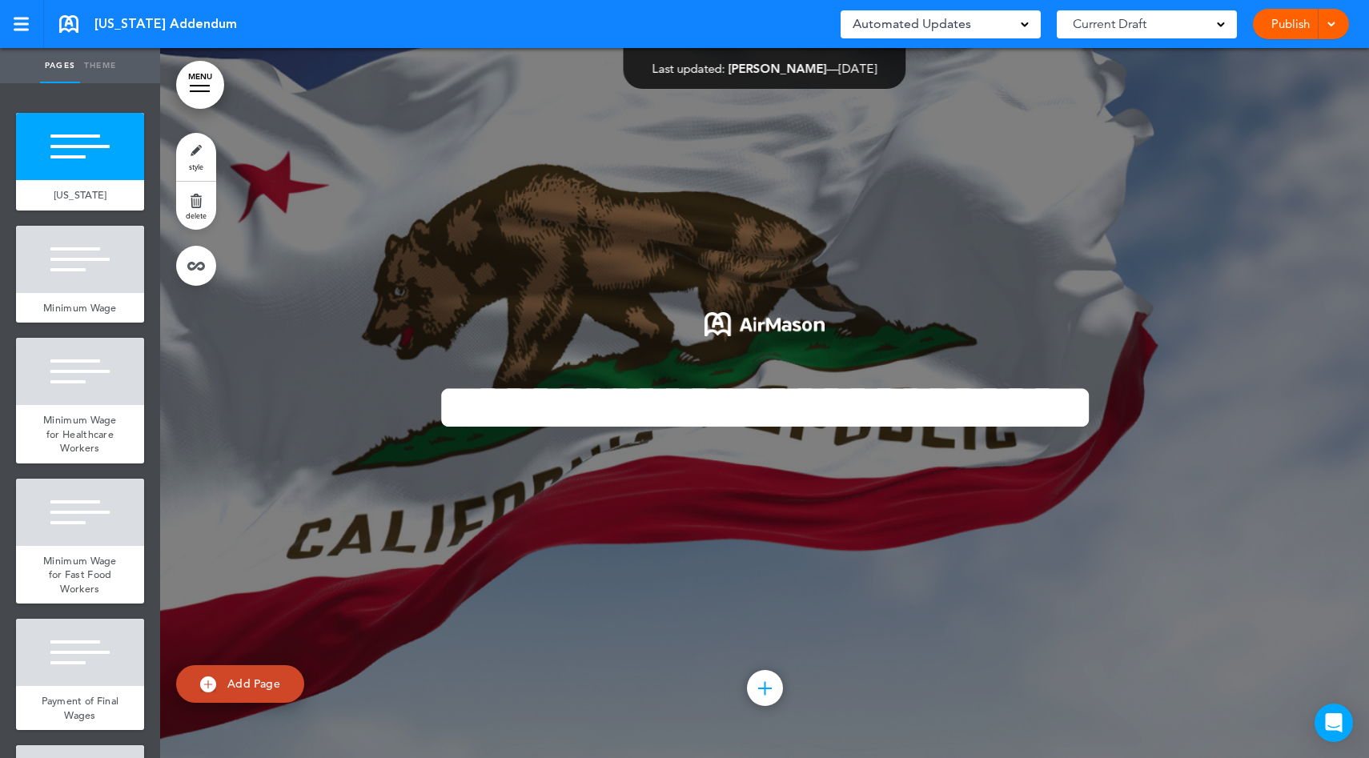
click at [1011, 252] on div "**********" at bounding box center [764, 403] width 800 height 302
click at [1298, 27] on link "Publish" at bounding box center [1290, 24] width 50 height 30
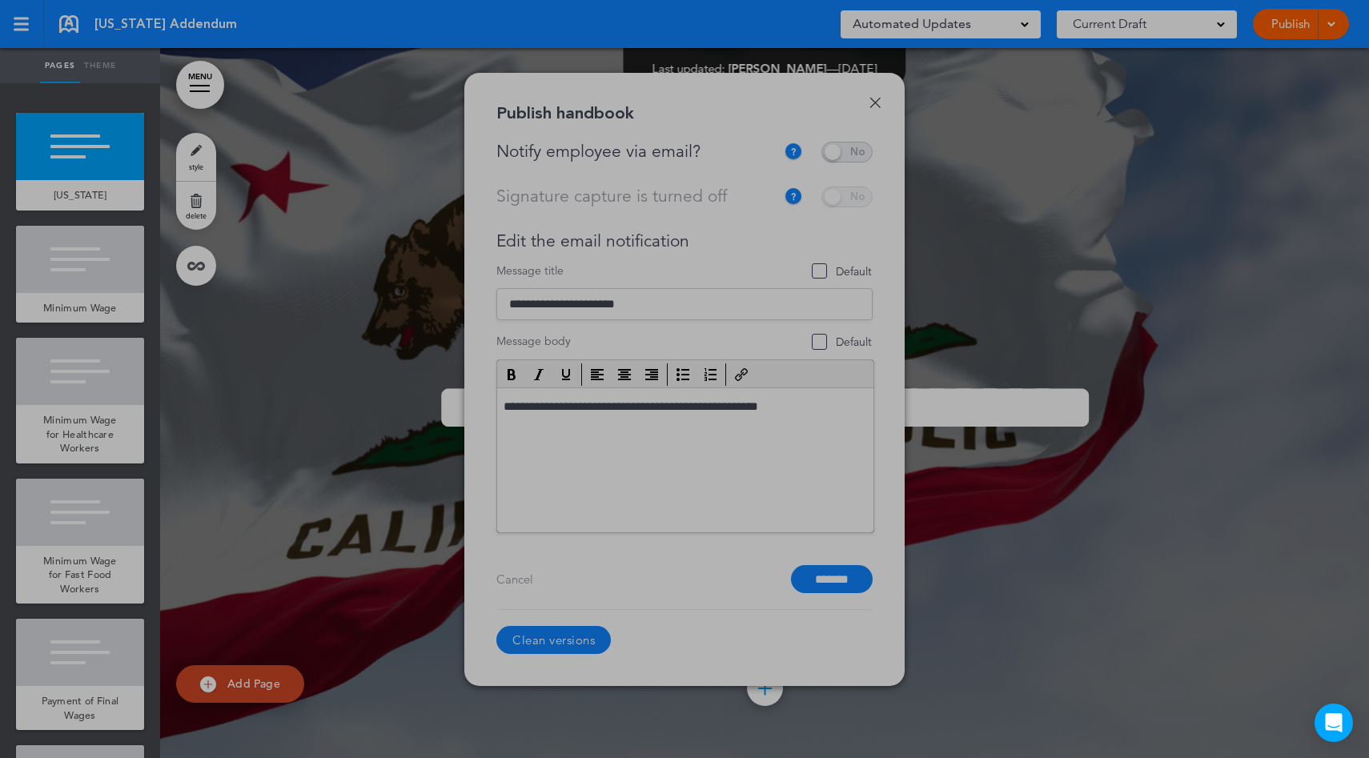
scroll to position [0, 0]
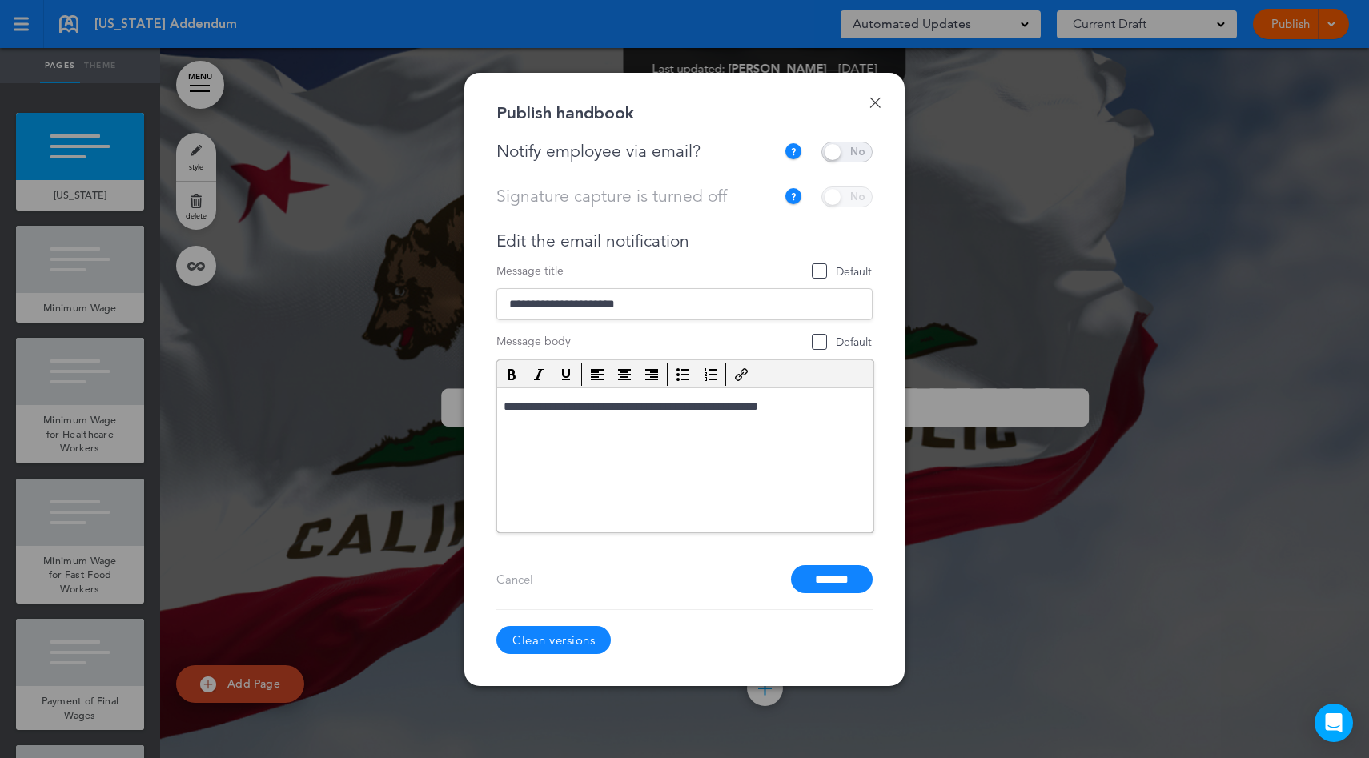
click at [834, 199] on div "This current handbook is not collecting signatures. To turn on signatures, plea…" at bounding box center [824, 197] width 97 height 21
click at [877, 98] on link "Done" at bounding box center [874, 102] width 11 height 11
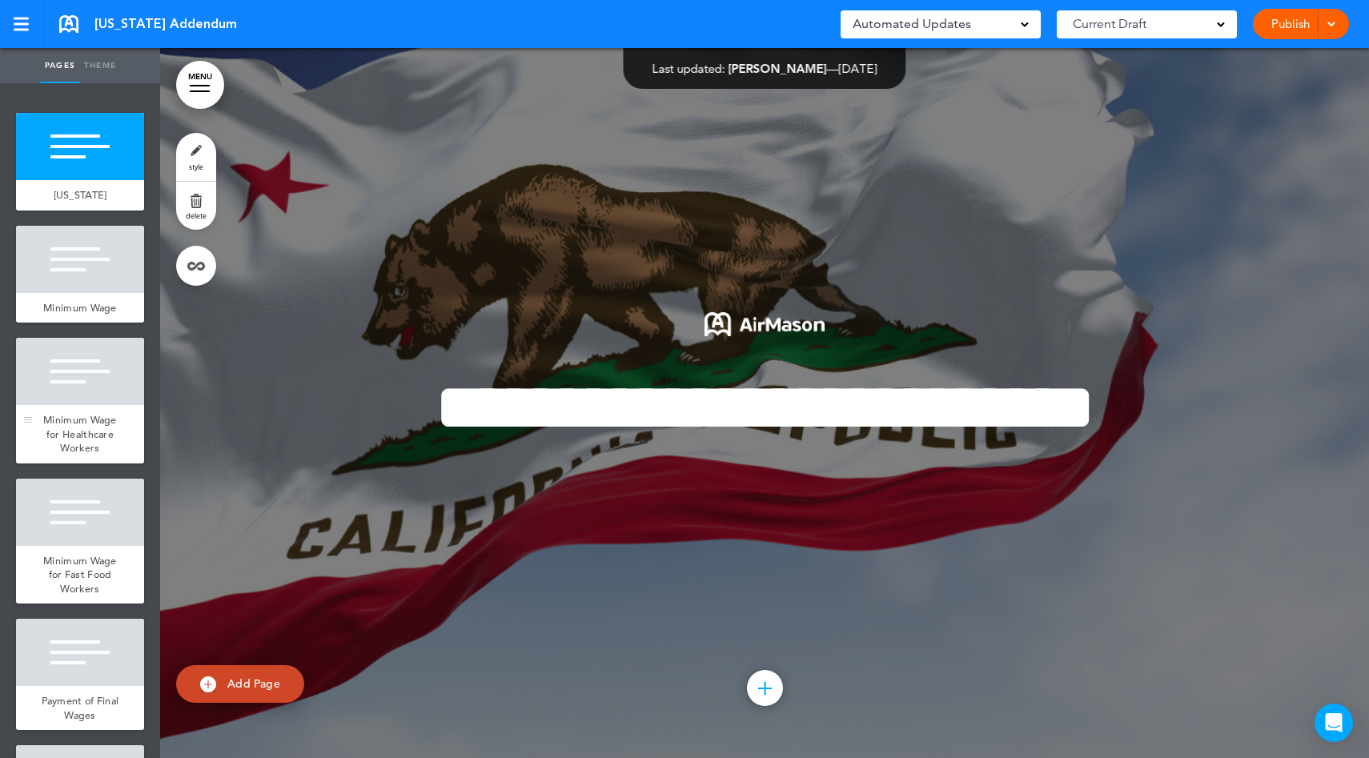
click at [59, 453] on span "Minimum Wage for Healthcare Workers" at bounding box center [80, 434] width 74 height 42
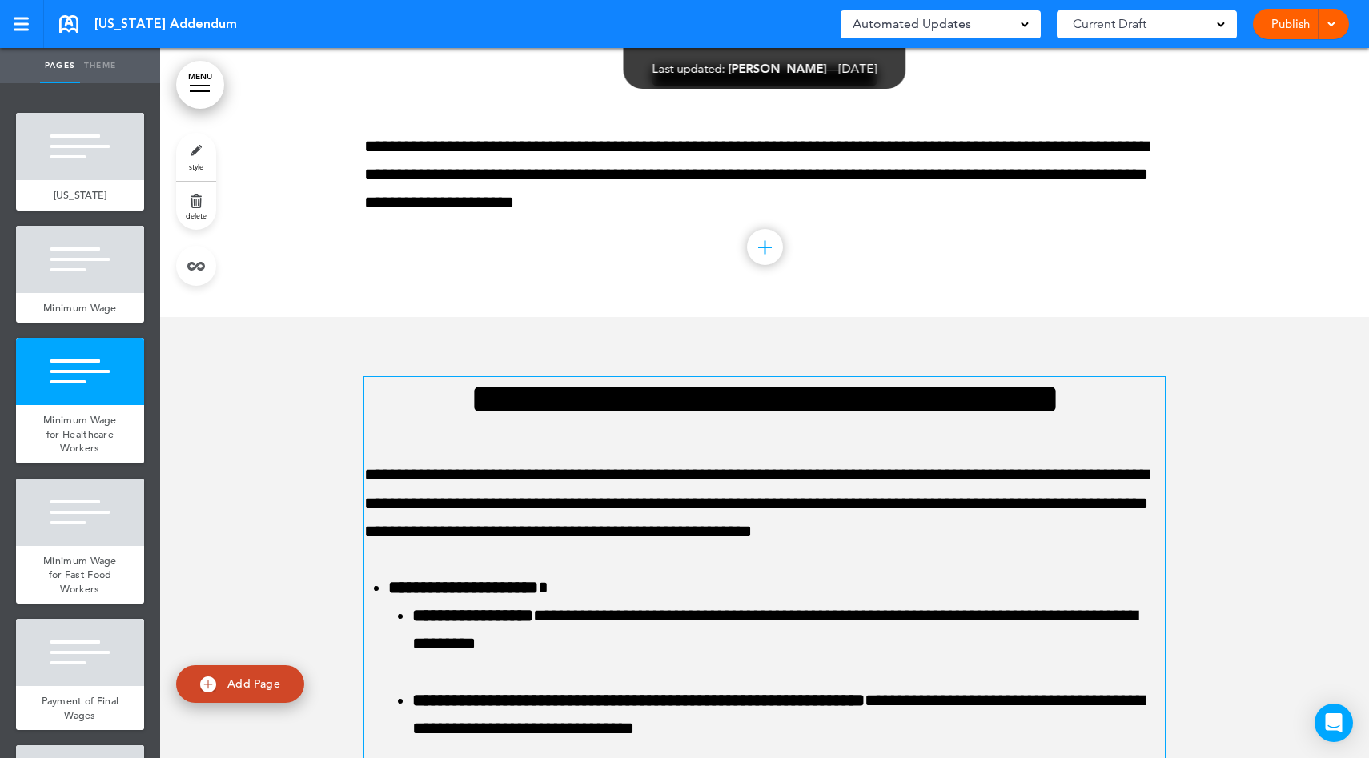
scroll to position [3460, 0]
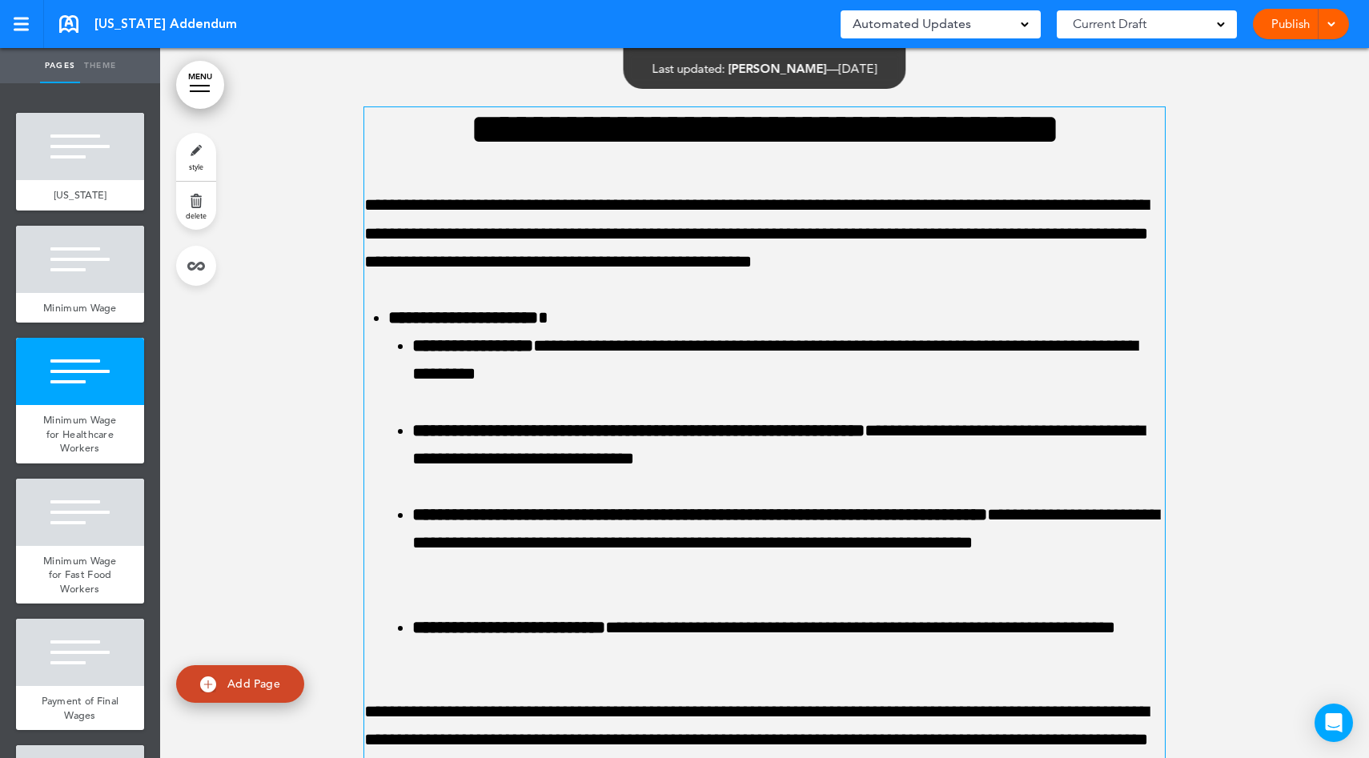
click at [788, 460] on li "**********" at bounding box center [788, 445] width 752 height 56
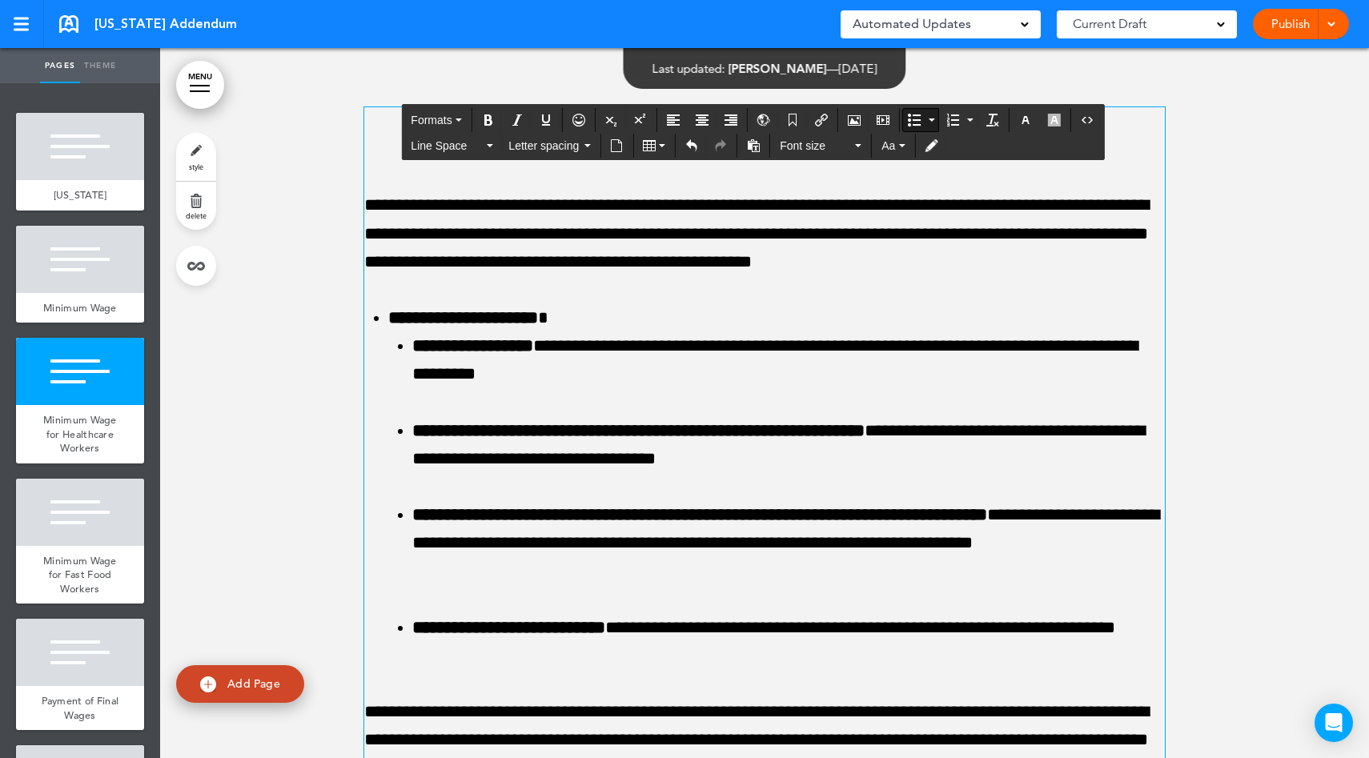
click at [1272, 30] on div "Publish Publish Preview Draft" at bounding box center [1301, 24] width 96 height 30
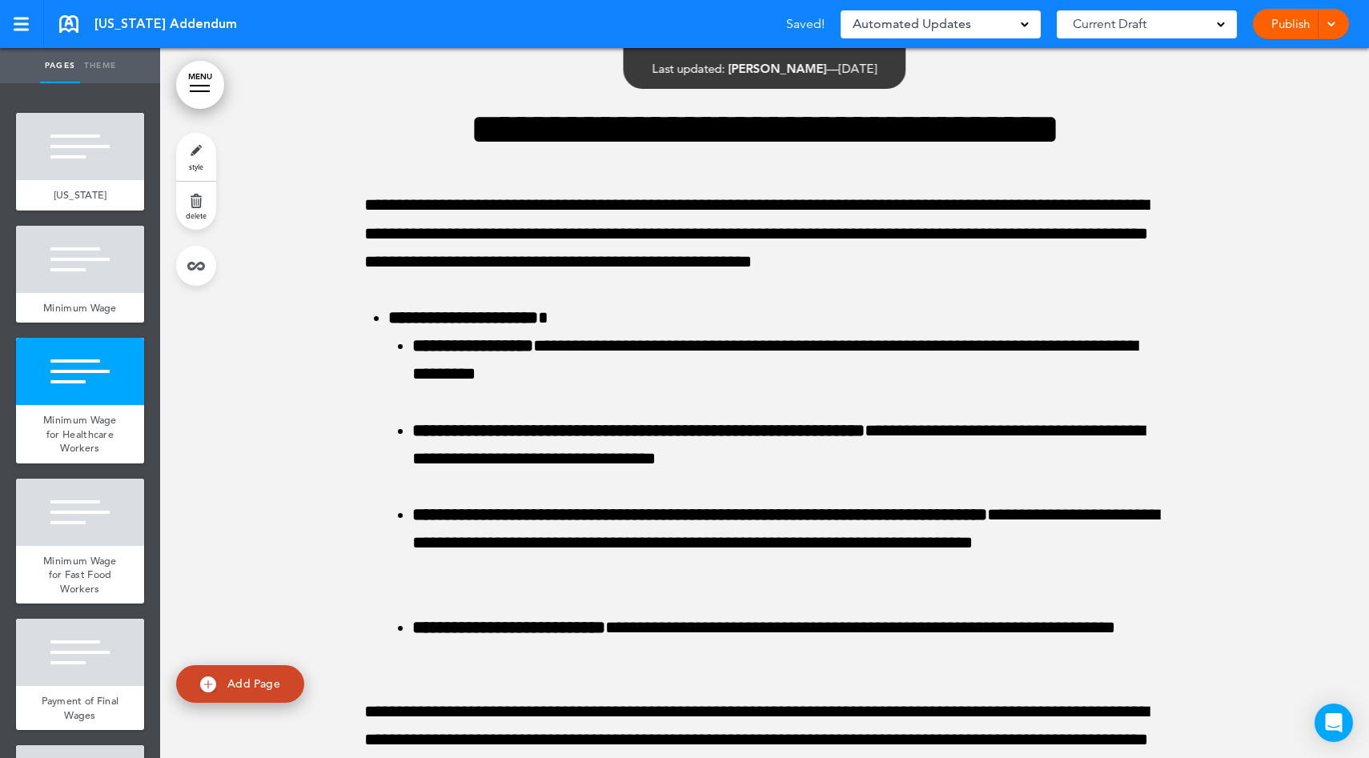
click at [1280, 27] on link "Publish" at bounding box center [1290, 24] width 50 height 30
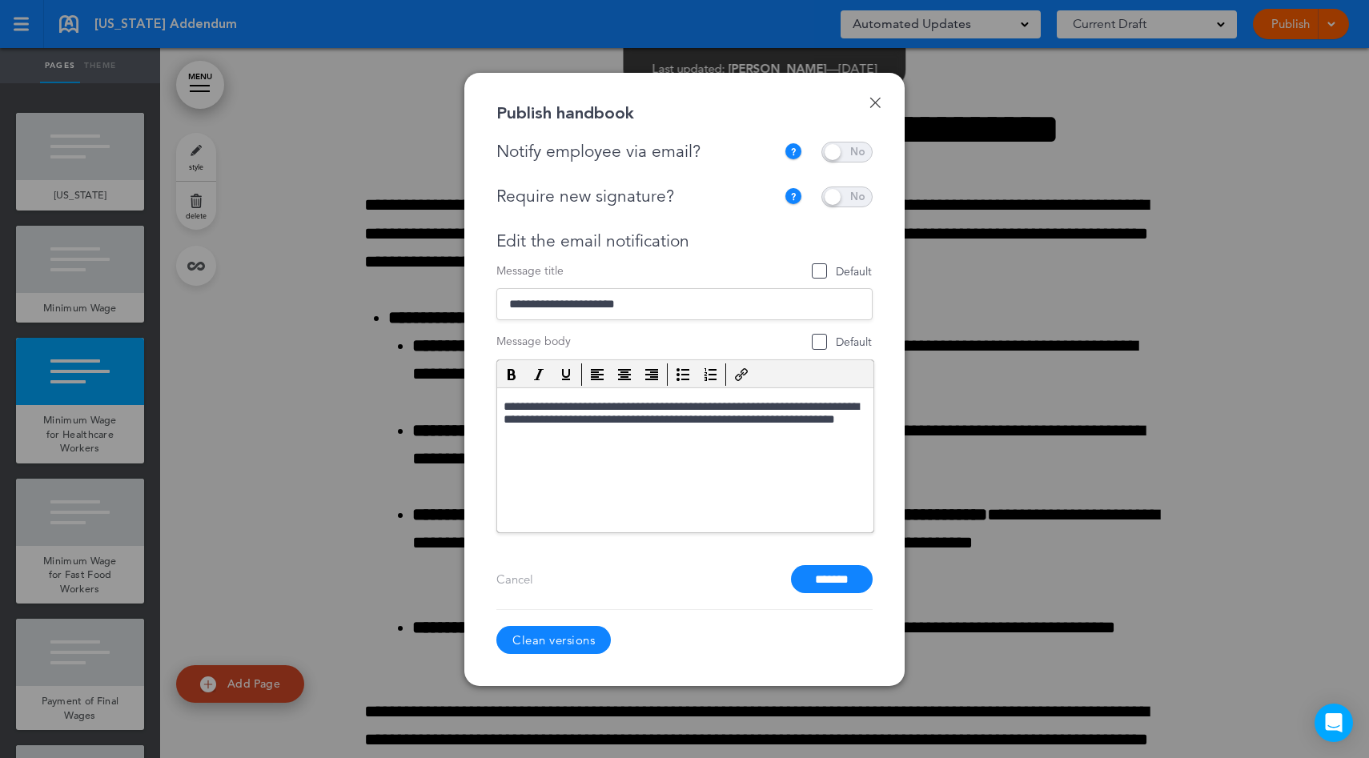
click at [844, 191] on span at bounding box center [846, 197] width 51 height 21
click at [765, 196] on div "Require new signature?" at bounding box center [635, 197] width 279 height 20
click at [817, 572] on input "*******" at bounding box center [832, 579] width 82 height 28
